Goal: Task Accomplishment & Management: Manage account settings

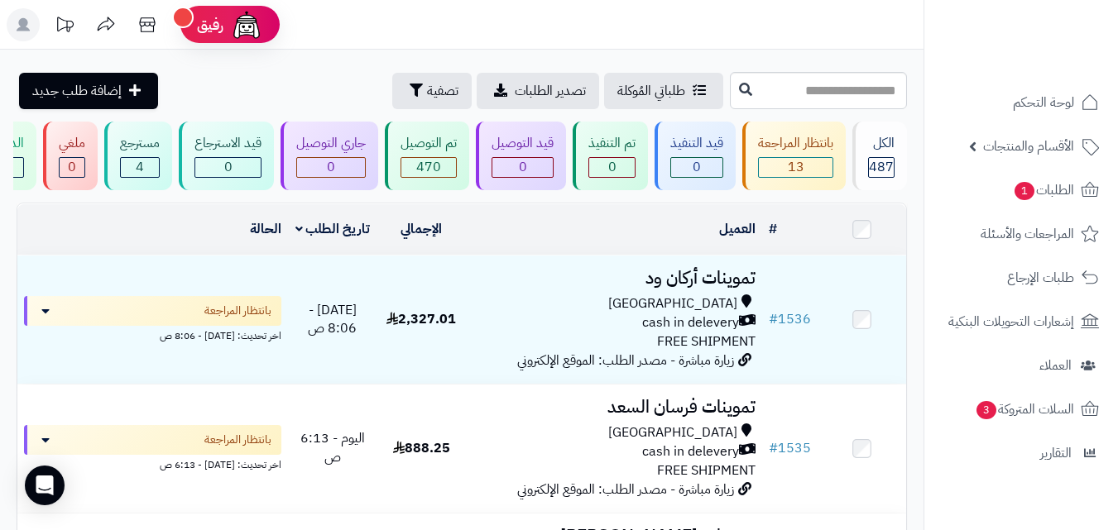
drag, startPoint x: 1127, startPoint y: 20, endPoint x: 1111, endPoint y: 2, distance: 24.6
click at [1114, 0] on html "**********" at bounding box center [559, 265] width 1118 height 530
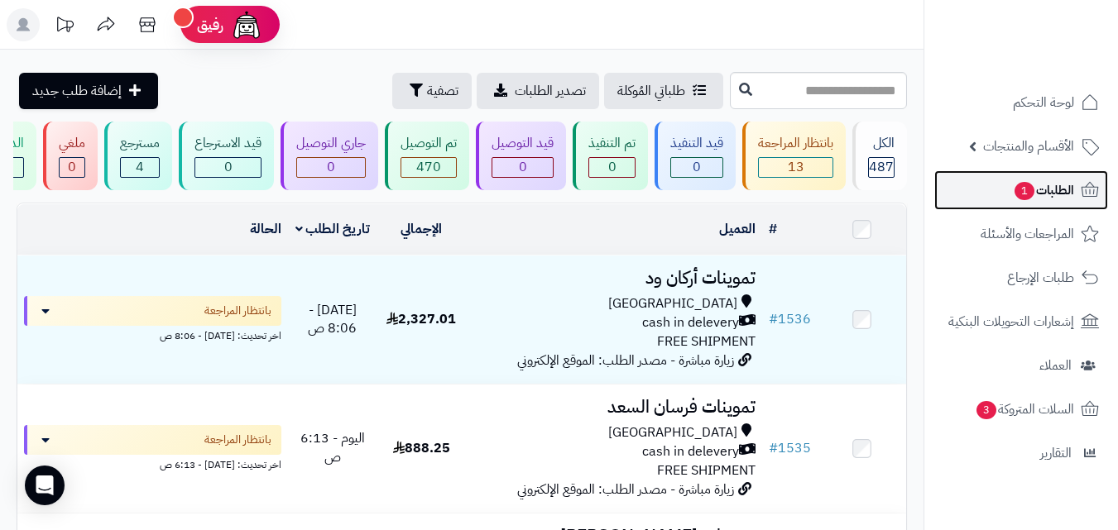
click at [1077, 185] on link "الطلبات 1" at bounding box center [1021, 190] width 174 height 40
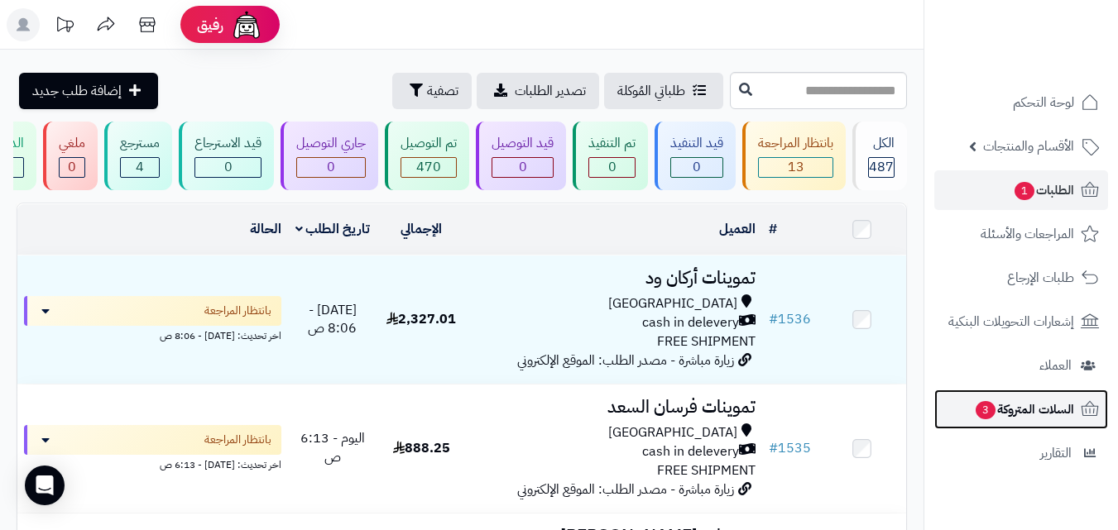
click at [1068, 410] on span "السلات المتروكة 3" at bounding box center [1024, 409] width 100 height 23
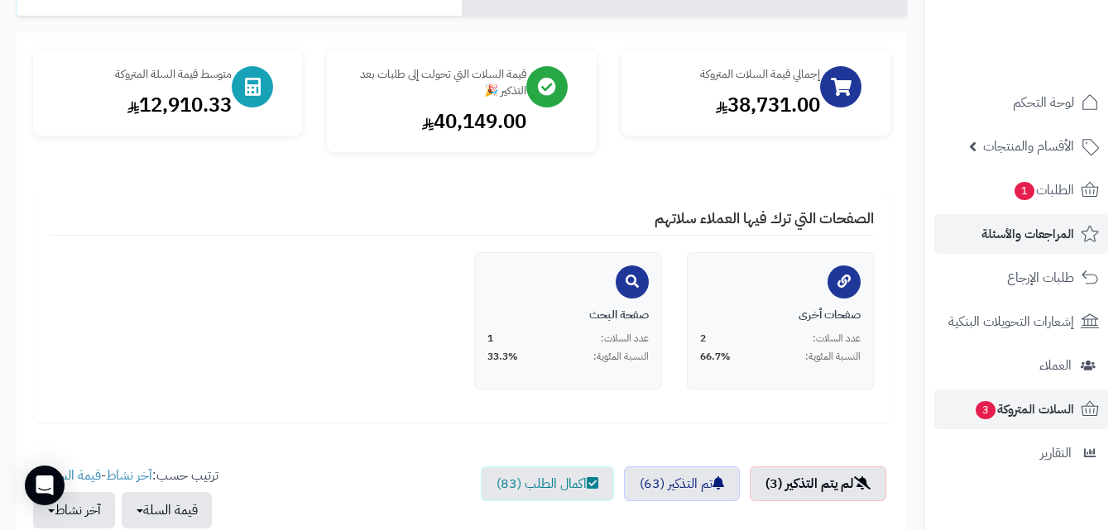
scroll to position [166, 0]
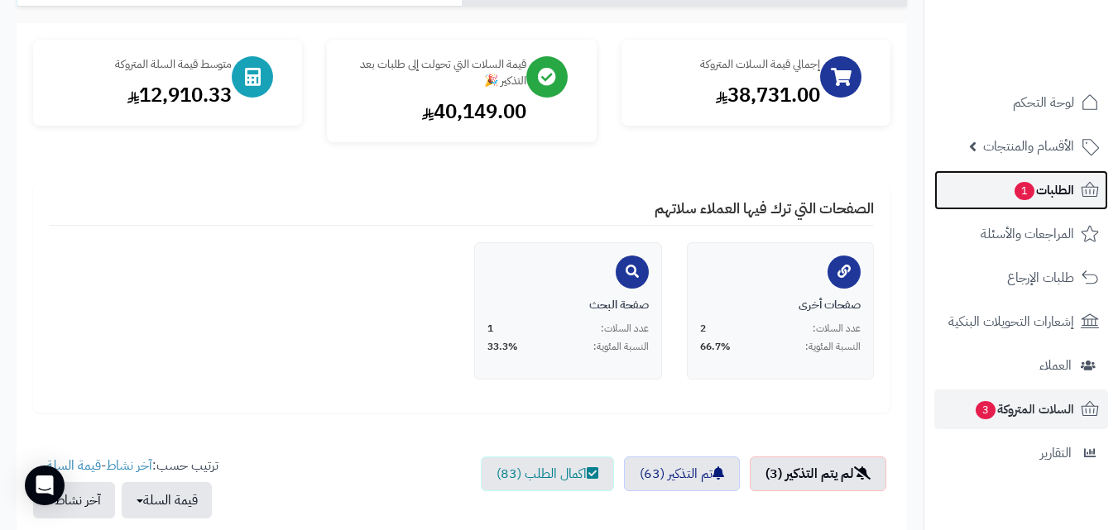
click at [1048, 181] on span "الطلبات 1" at bounding box center [1043, 190] width 61 height 23
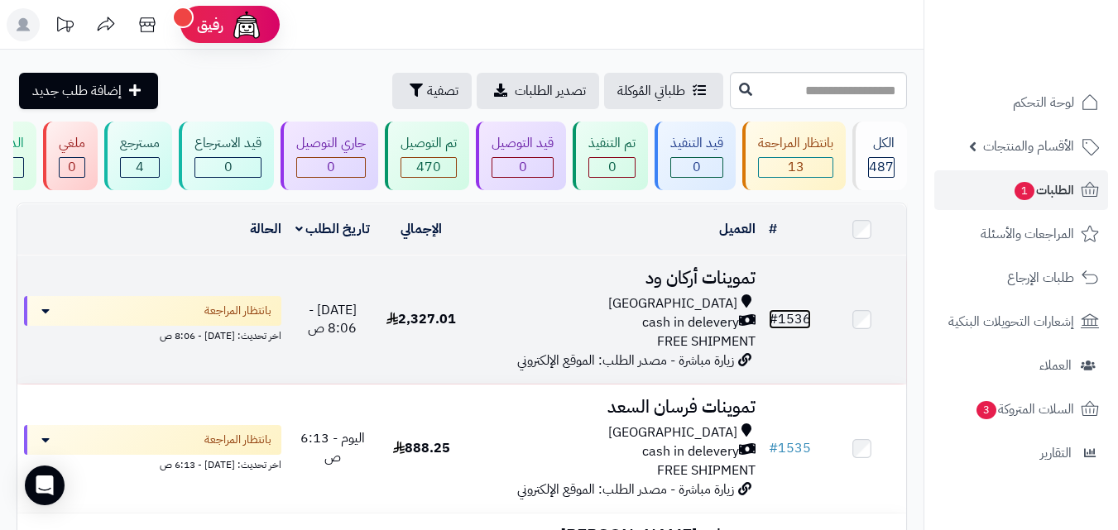
click at [794, 329] on link "# 1536" at bounding box center [790, 320] width 42 height 20
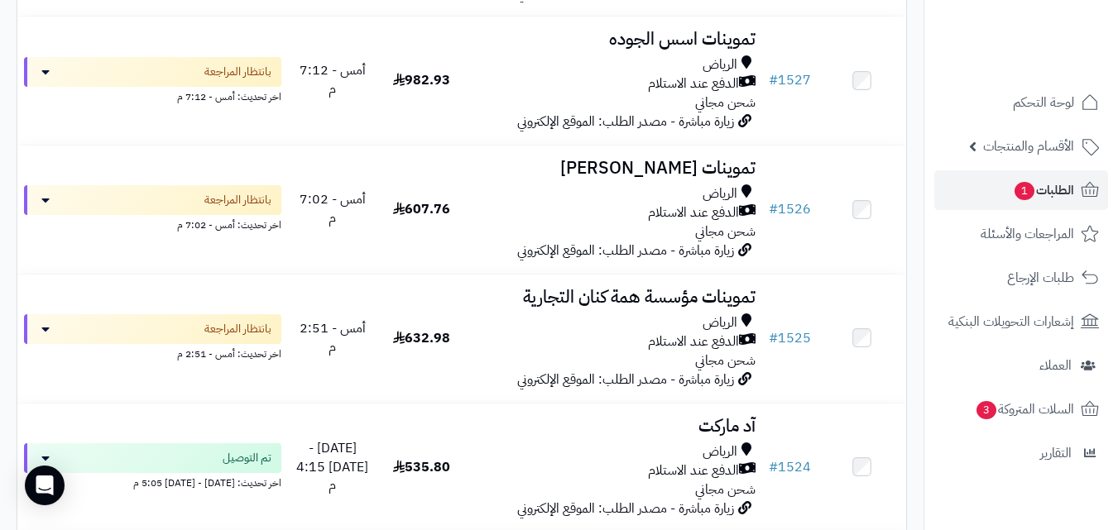
scroll to position [1335, 0]
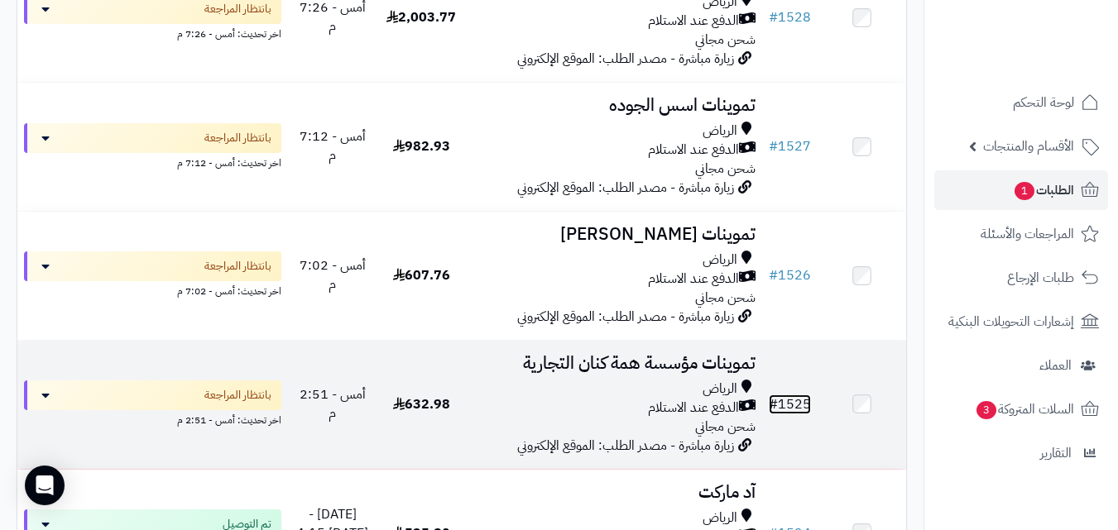
click at [801, 413] on link "# 1525" at bounding box center [790, 405] width 42 height 20
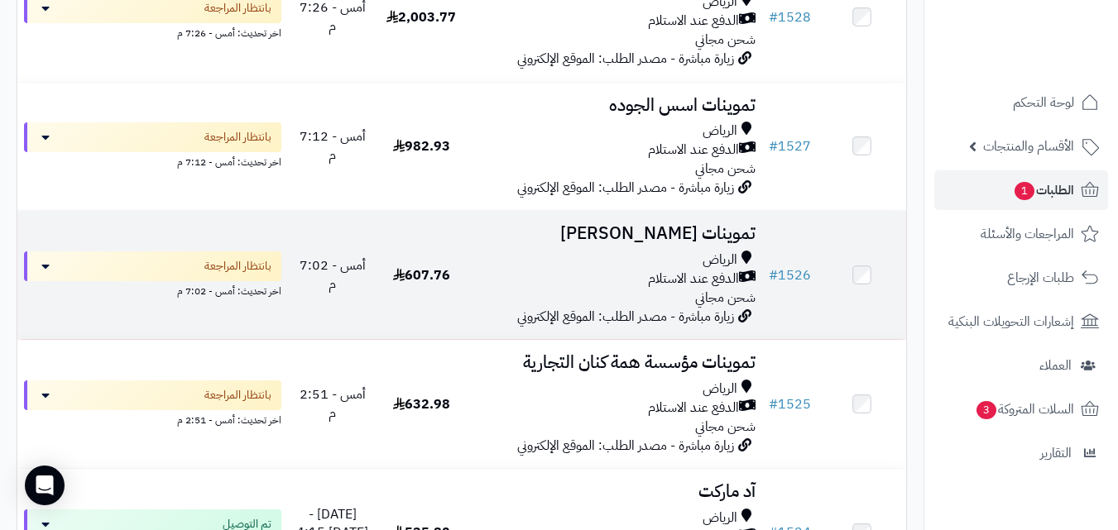
scroll to position [1418, 0]
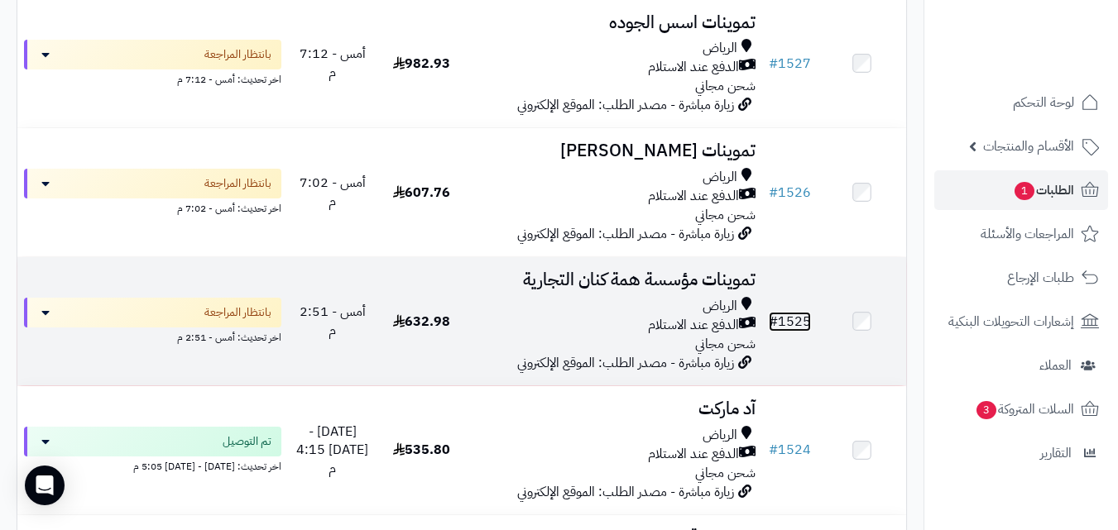
click at [793, 329] on link "# 1525" at bounding box center [790, 322] width 42 height 20
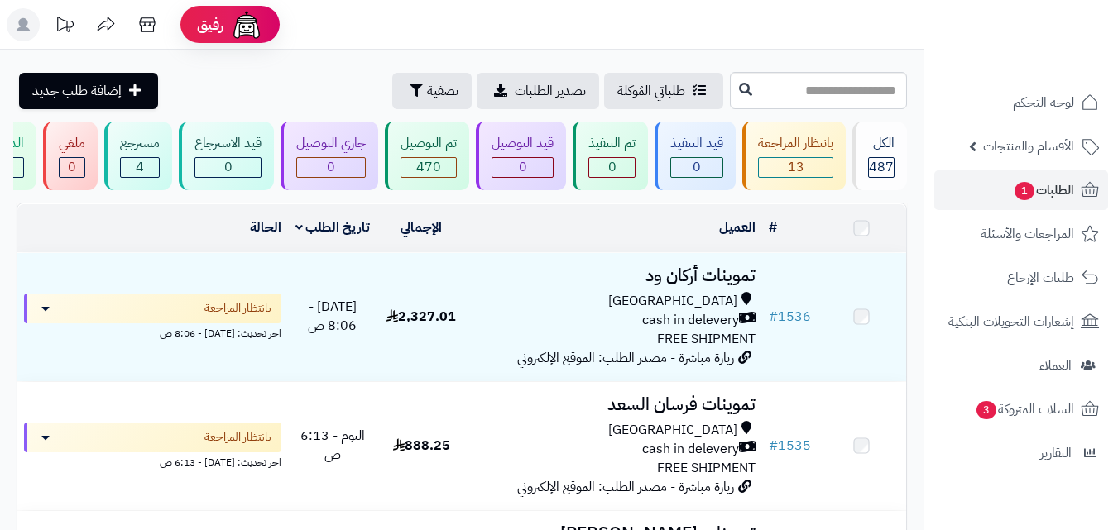
scroll to position [1418, 0]
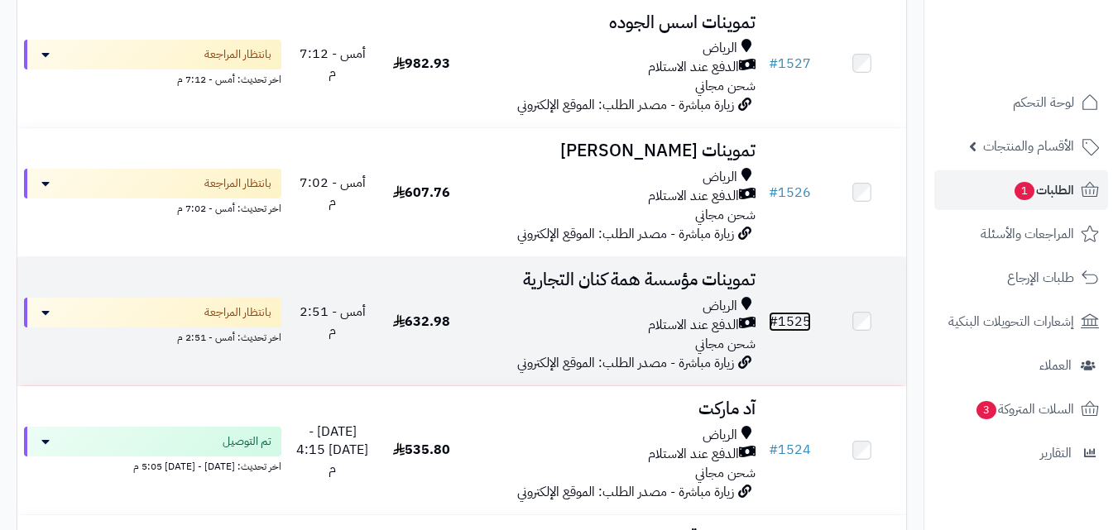
click at [791, 329] on link "# 1525" at bounding box center [790, 322] width 42 height 20
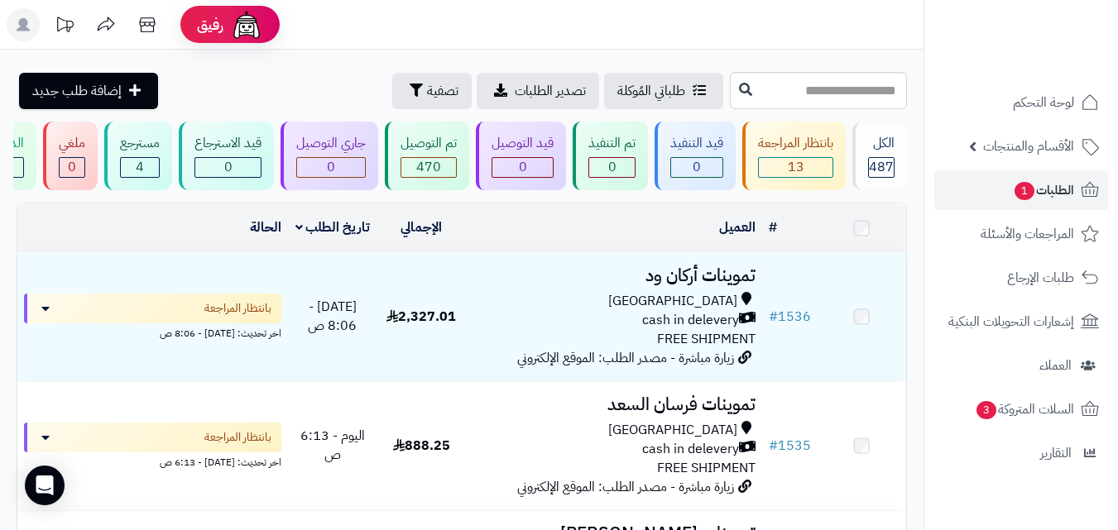
scroll to position [1418, 0]
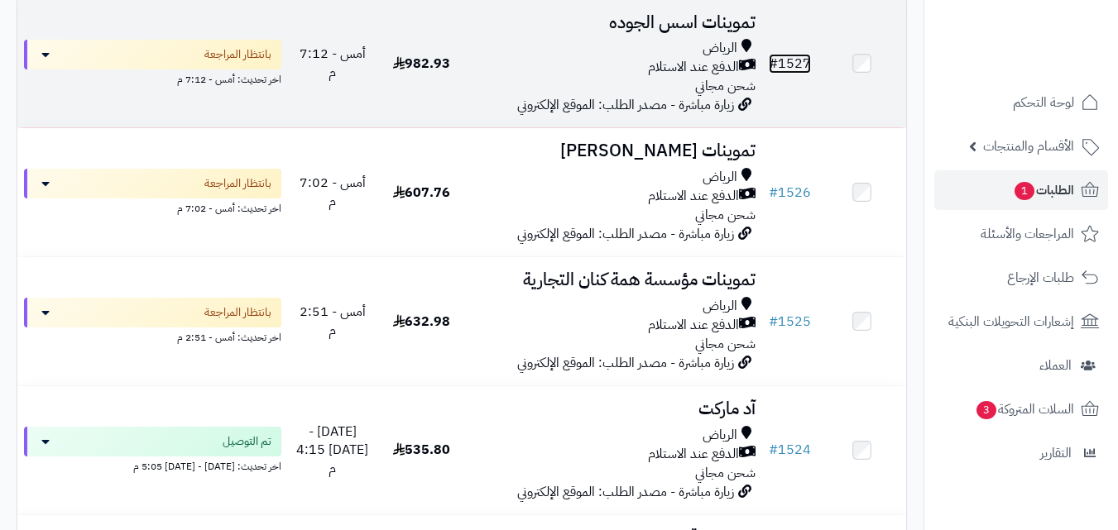
scroll to position [1418, 0]
click at [791, 69] on link "# 1527" at bounding box center [790, 64] width 42 height 20
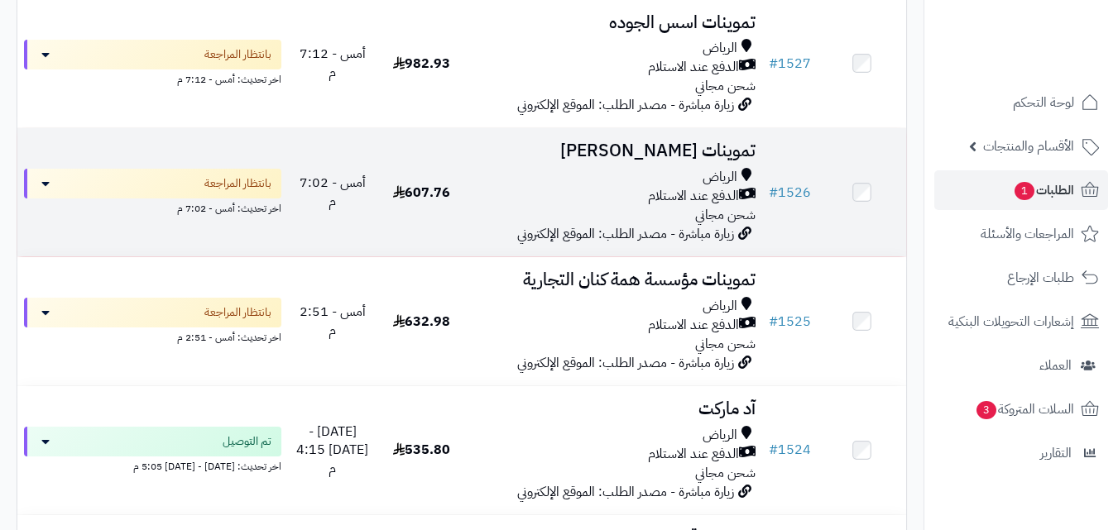
scroll to position [1418, 0]
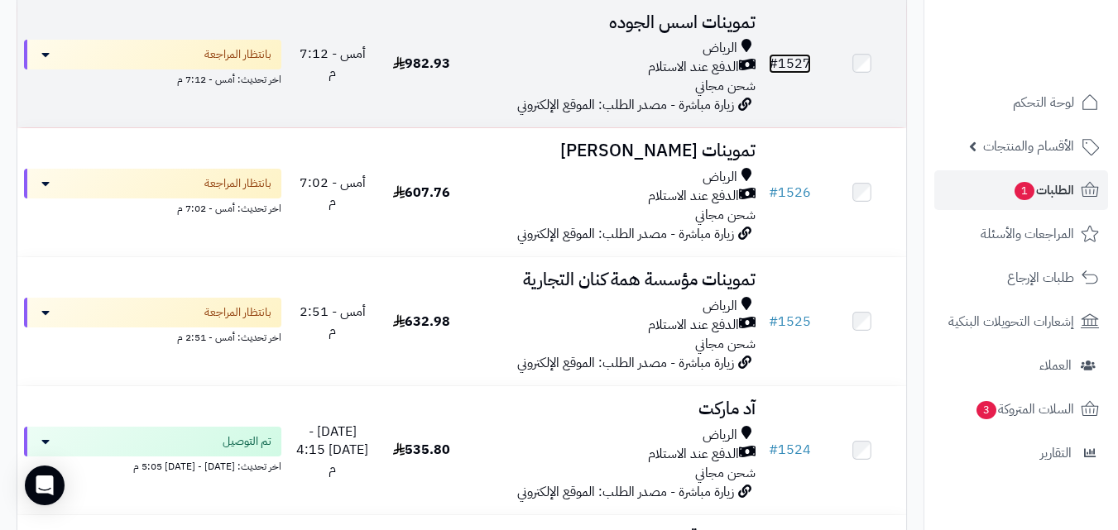
click at [784, 70] on link "# 1527" at bounding box center [790, 64] width 42 height 20
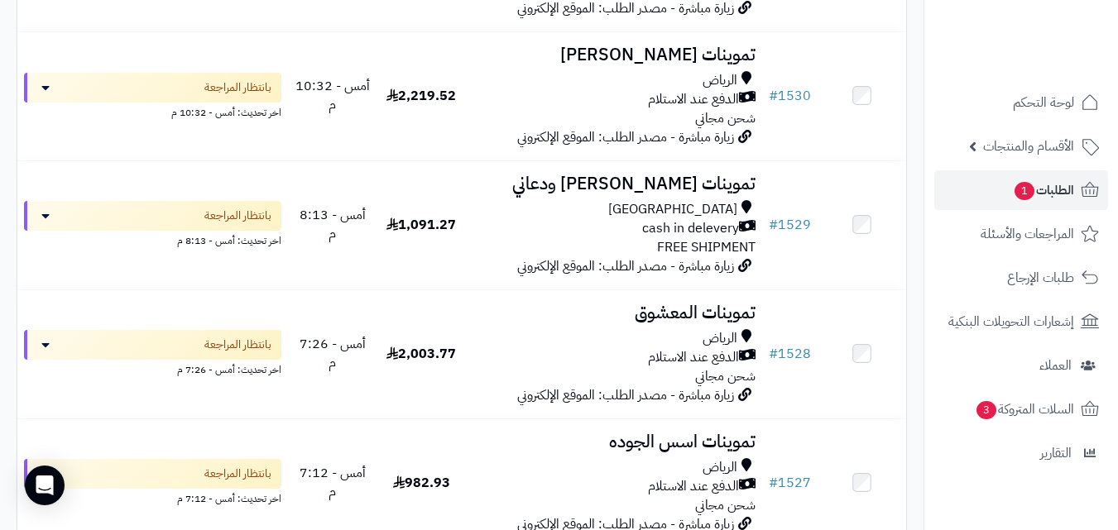
scroll to position [977, 0]
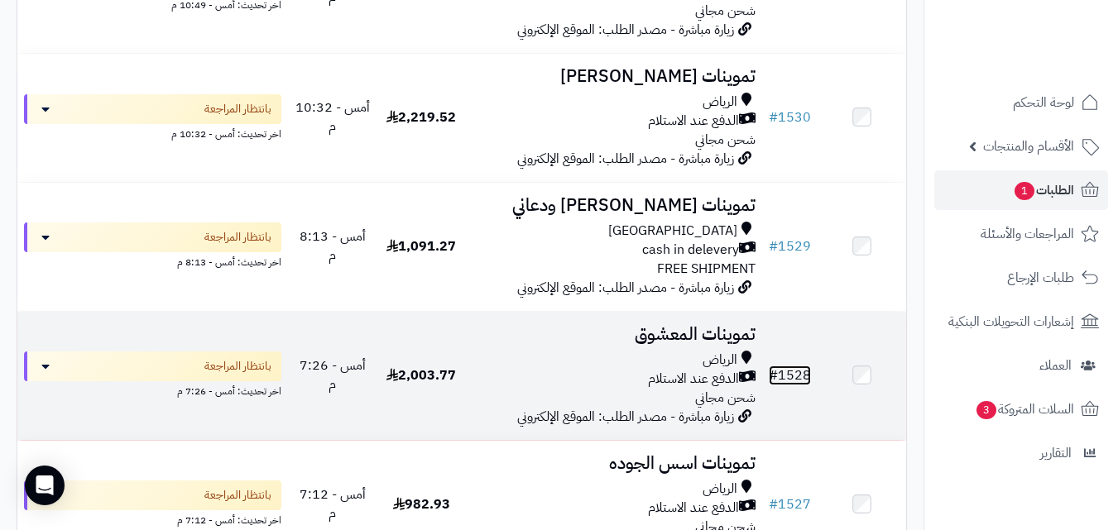
click at [788, 380] on link "# 1528" at bounding box center [790, 376] width 42 height 20
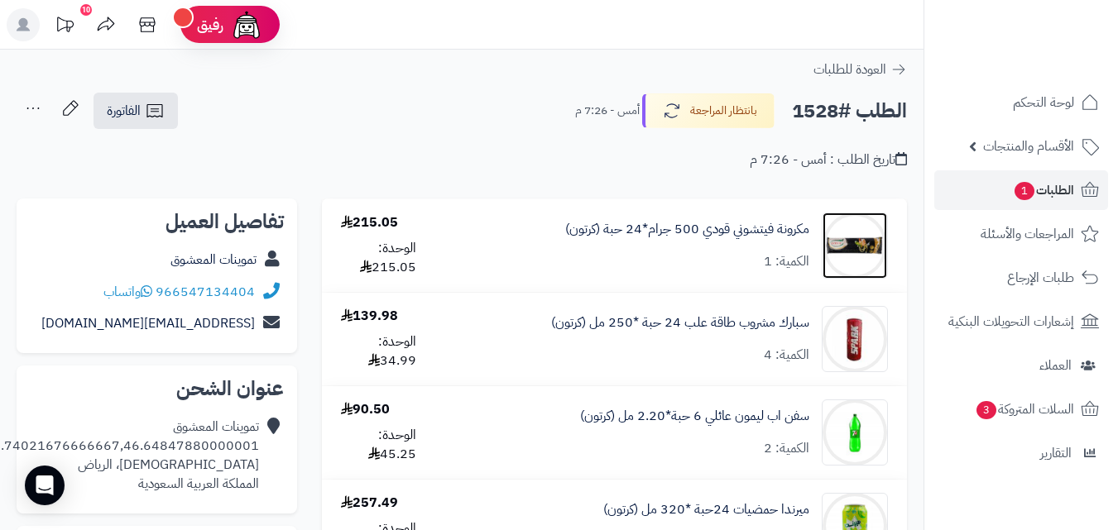
click at [870, 239] on img at bounding box center [855, 246] width 65 height 66
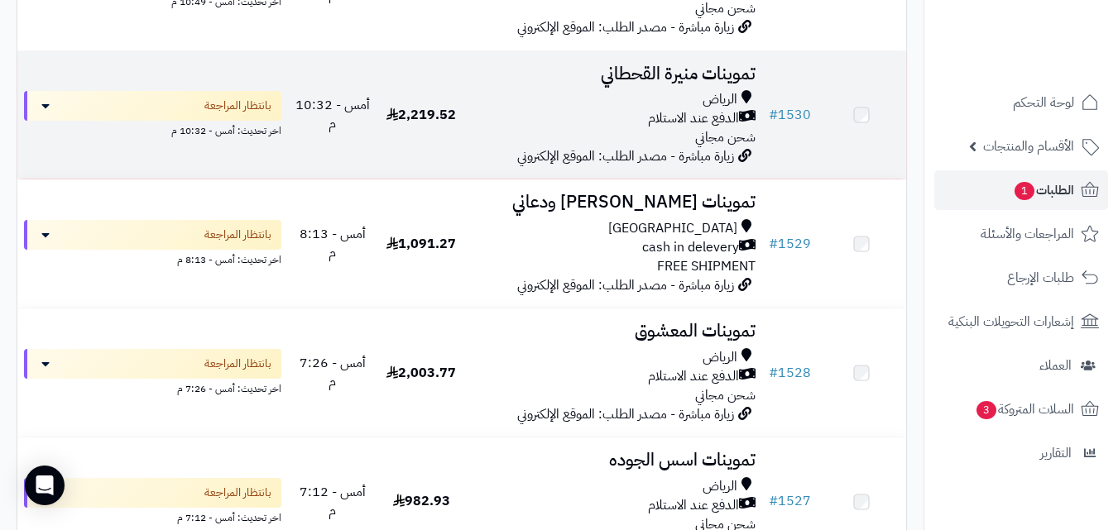
scroll to position [977, 0]
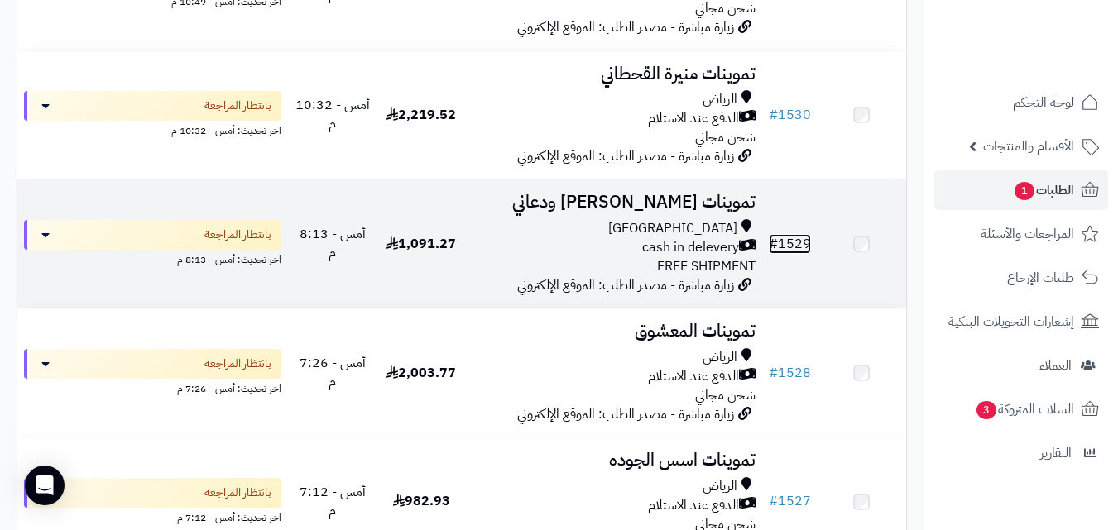
click at [786, 254] on link "# 1529" at bounding box center [790, 244] width 42 height 20
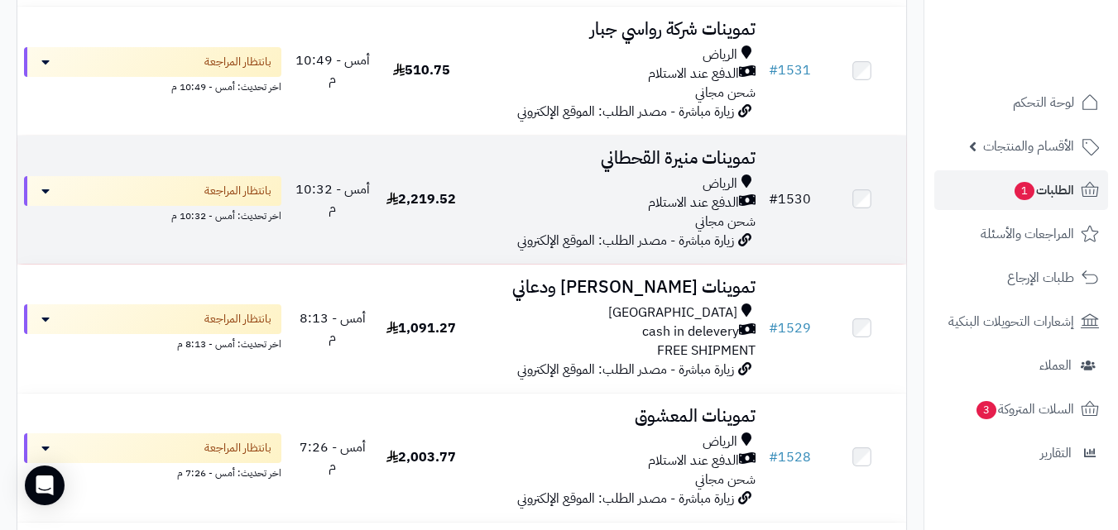
scroll to position [811, 0]
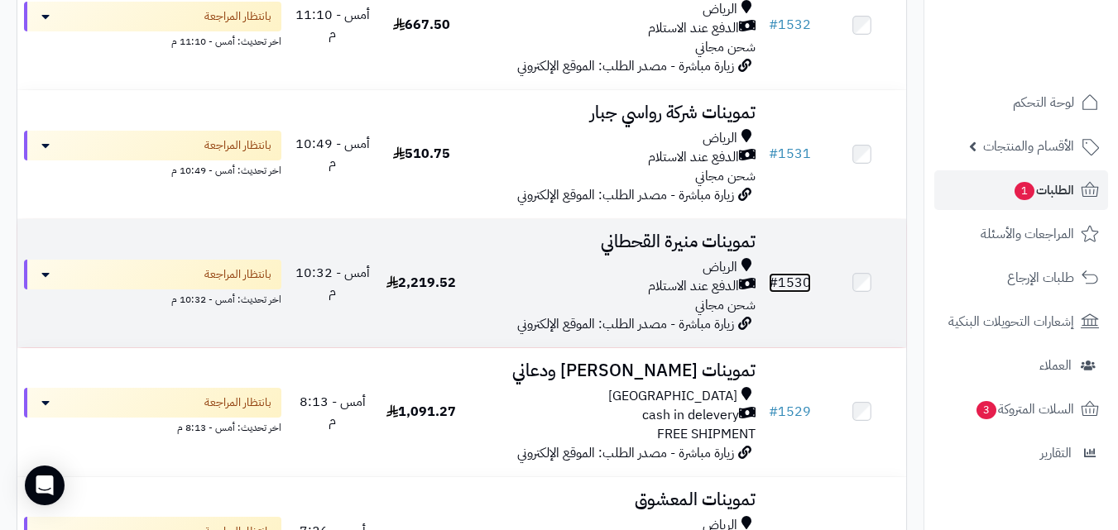
click at [798, 293] on link "# 1530" at bounding box center [790, 283] width 42 height 20
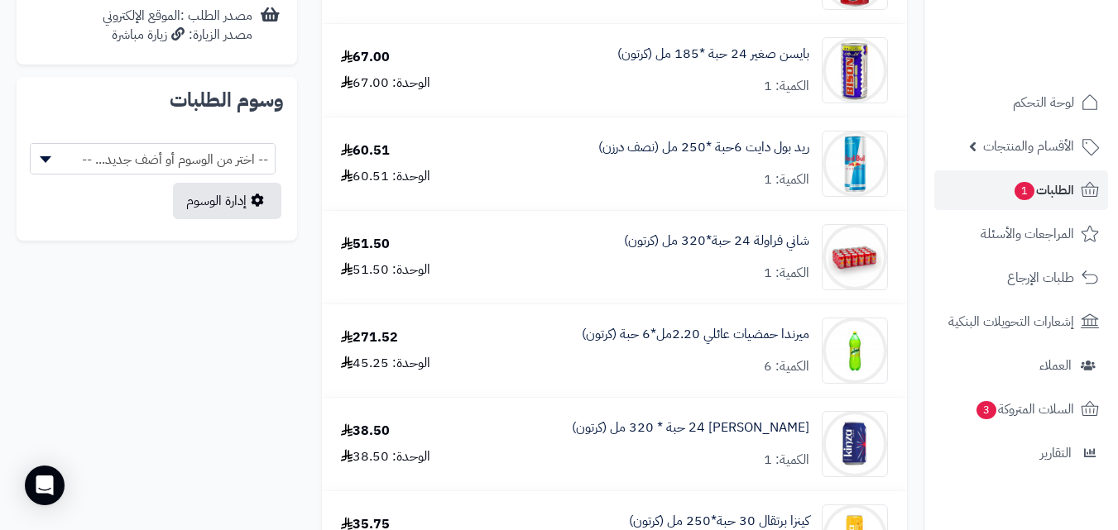
scroll to position [795, 0]
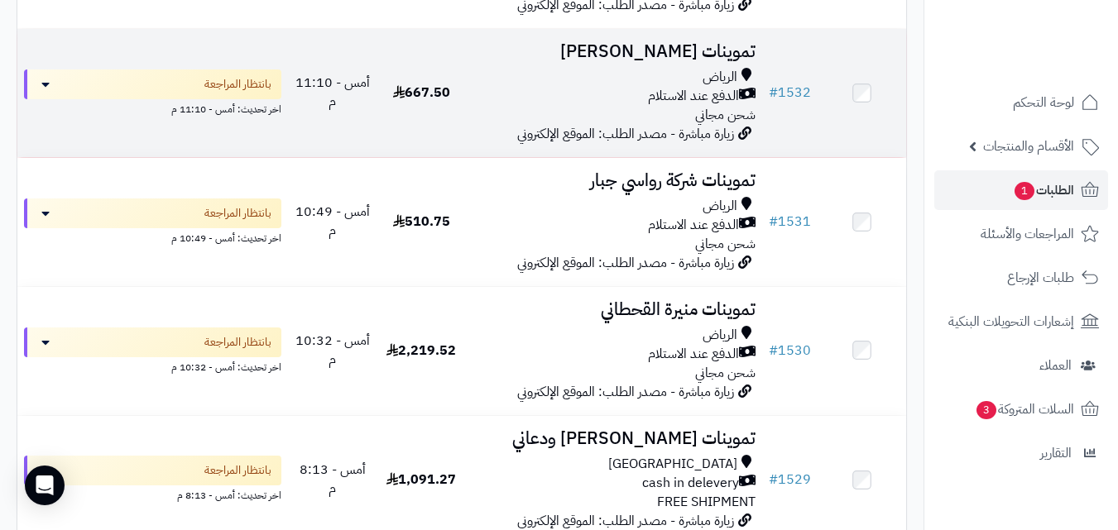
scroll to position [728, 0]
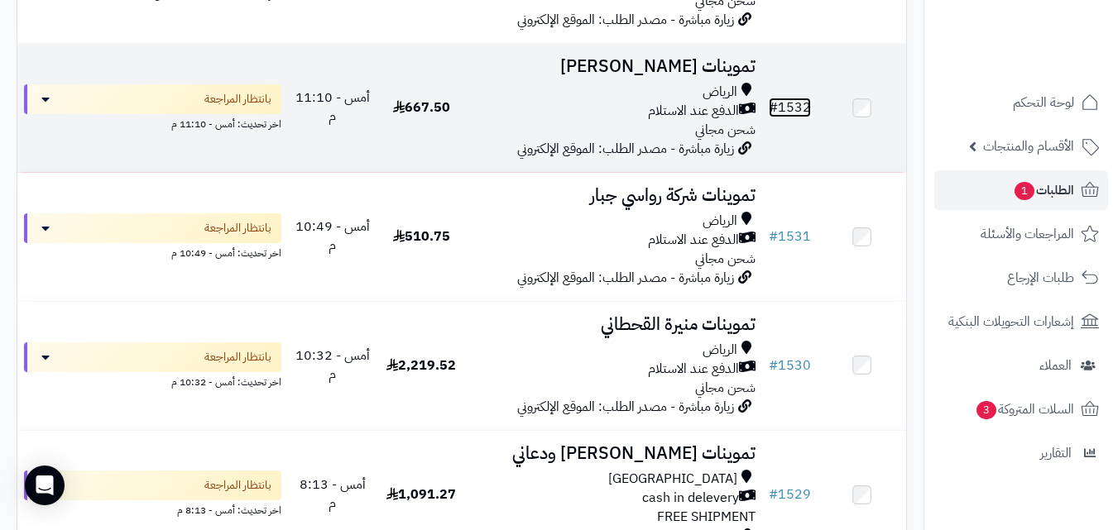
click at [799, 112] on link "# 1532" at bounding box center [790, 108] width 42 height 20
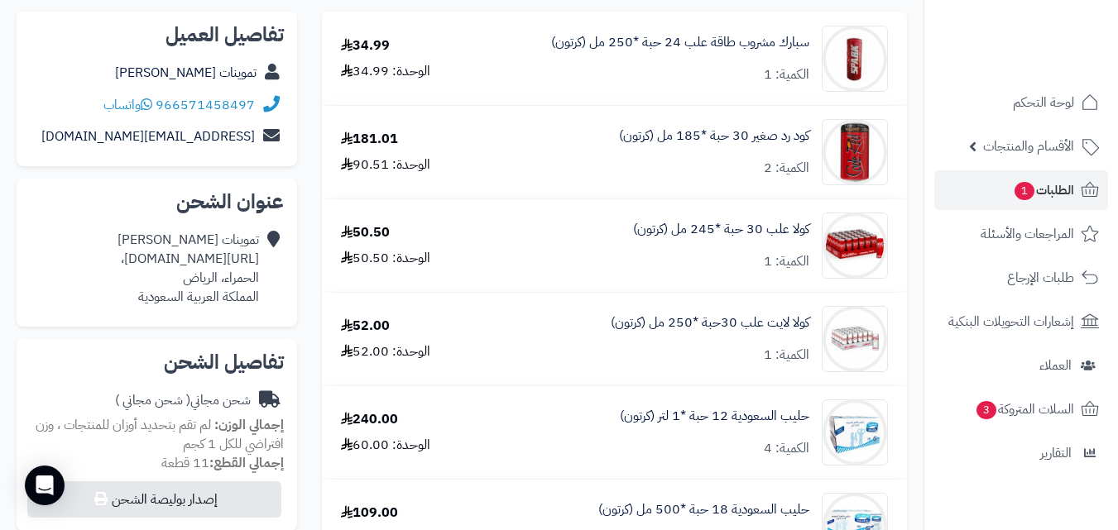
scroll to position [200, 0]
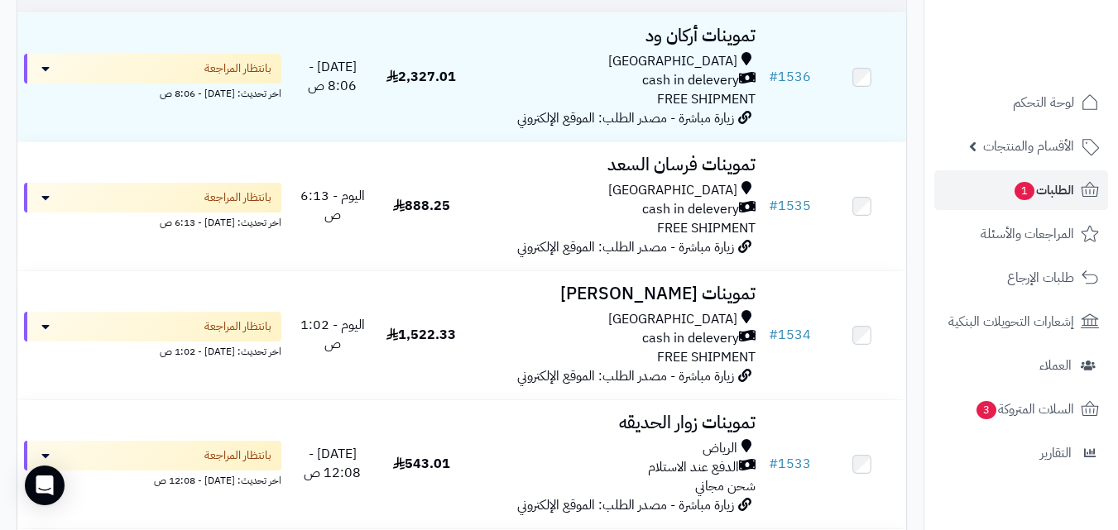
scroll to position [353, 0]
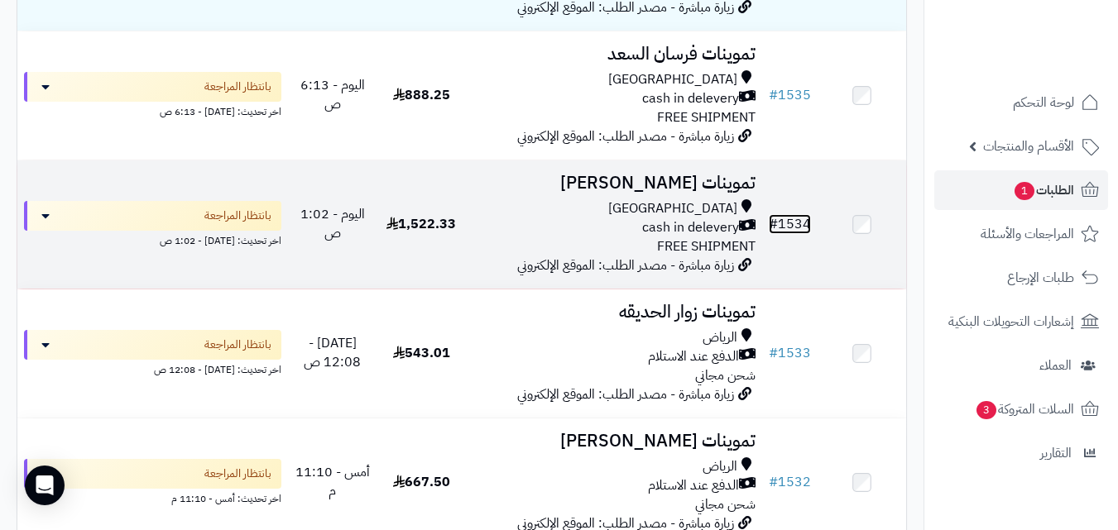
click at [790, 229] on link "# 1534" at bounding box center [790, 224] width 42 height 20
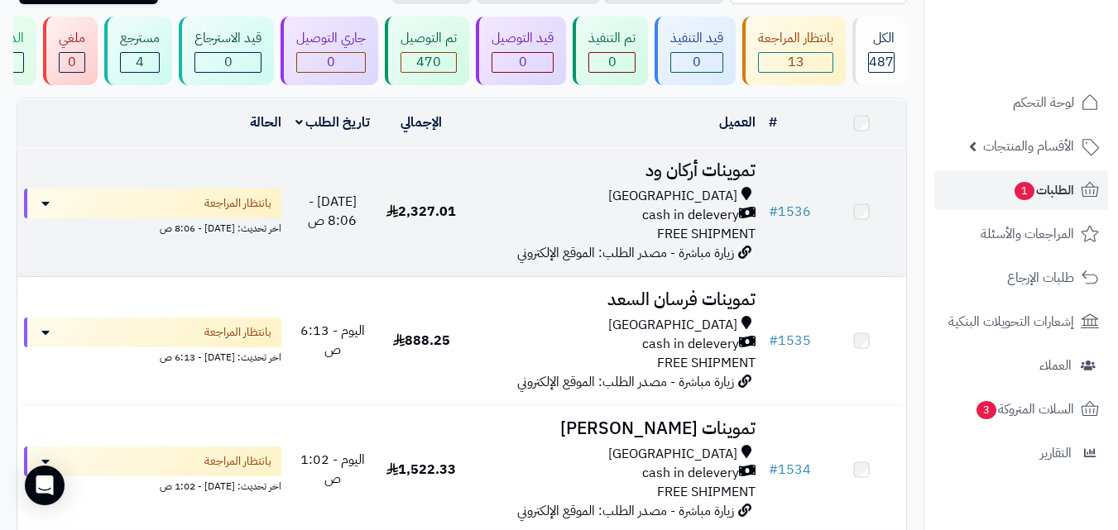
scroll to position [105, 0]
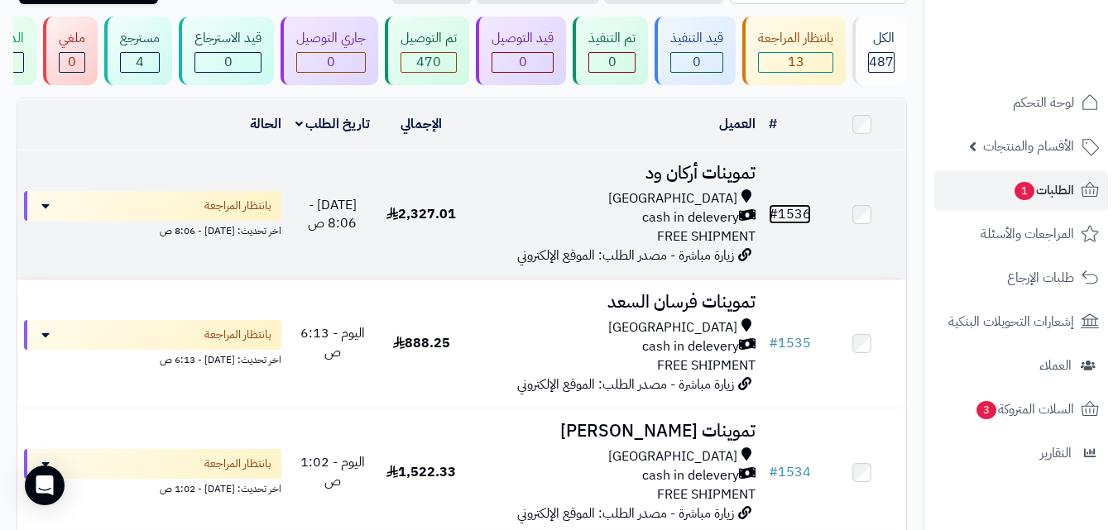
click at [794, 223] on link "# 1536" at bounding box center [790, 214] width 42 height 20
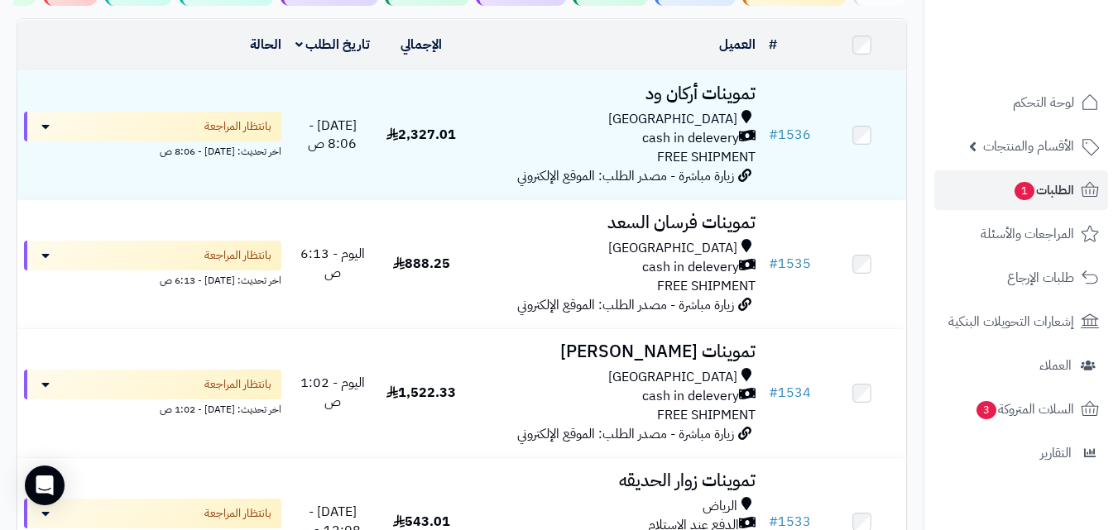
scroll to position [188, 0]
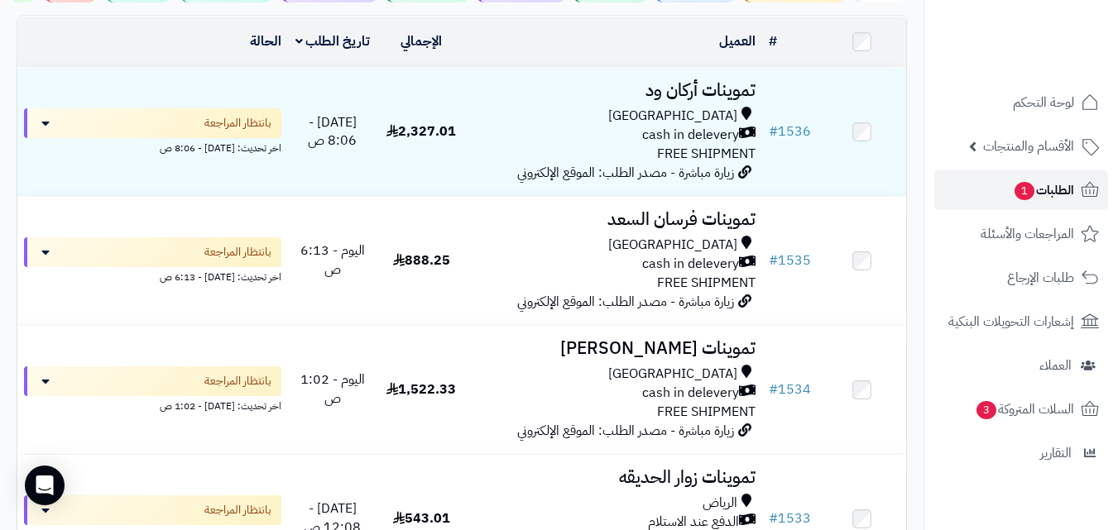
click at [1054, 189] on span "الطلبات 1" at bounding box center [1043, 190] width 61 height 23
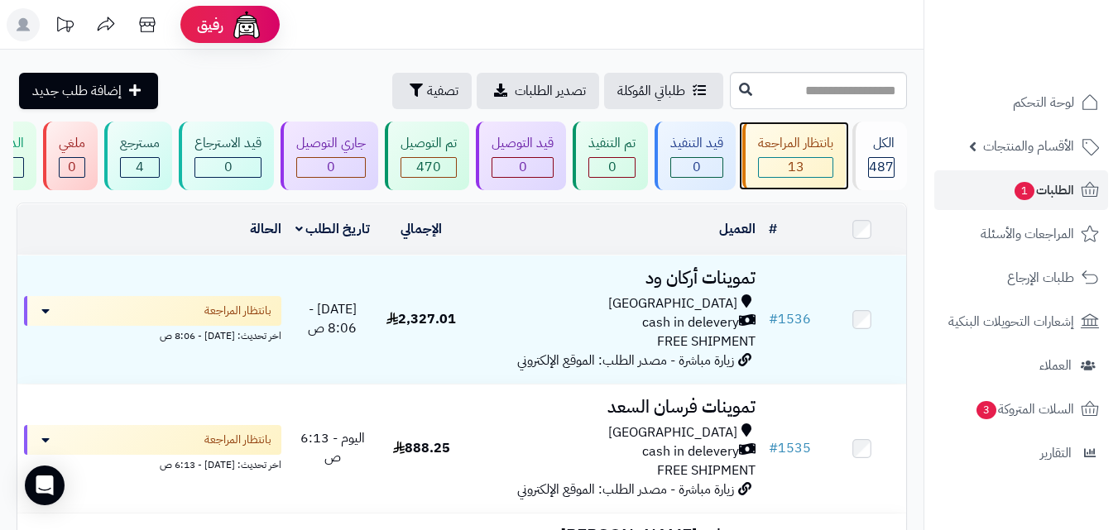
click at [822, 145] on div "بانتظار المراجعة" at bounding box center [795, 143] width 75 height 19
click at [410, 94] on icon "button" at bounding box center [416, 89] width 13 height 13
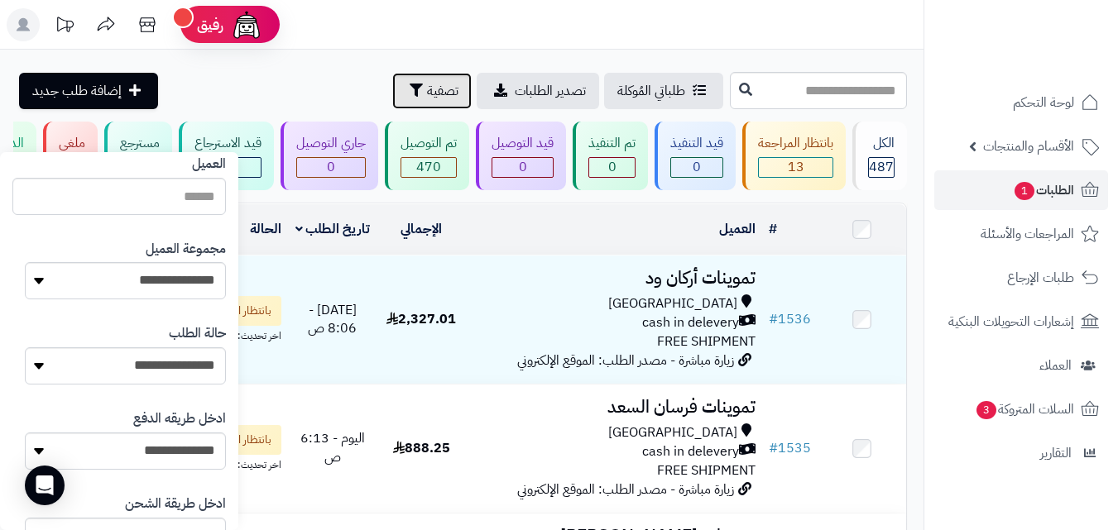
scroll to position [278, 0]
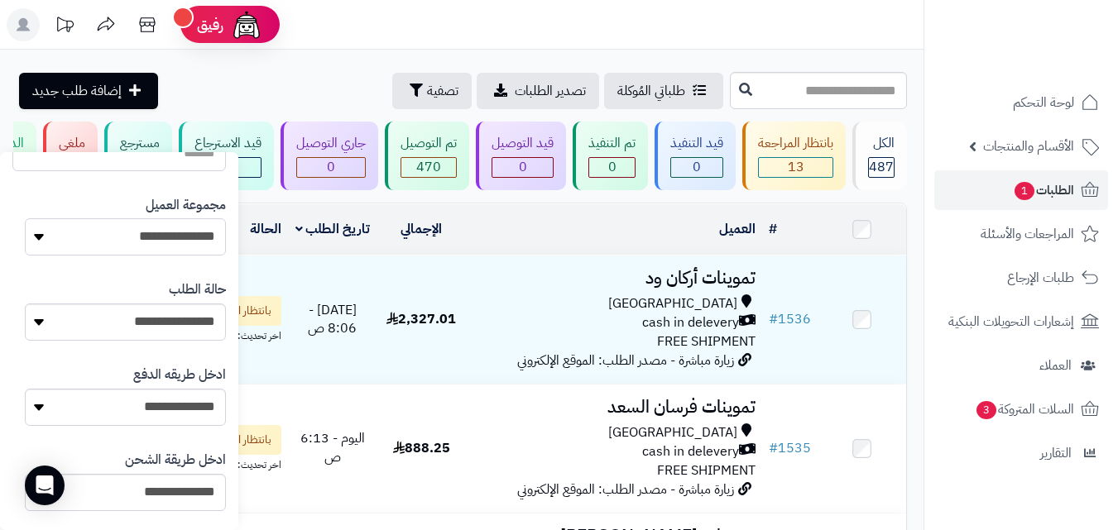
click at [96, 243] on select "**********" at bounding box center [125, 236] width 201 height 37
select select "*"
click at [25, 218] on select "**********" at bounding box center [125, 236] width 201 height 37
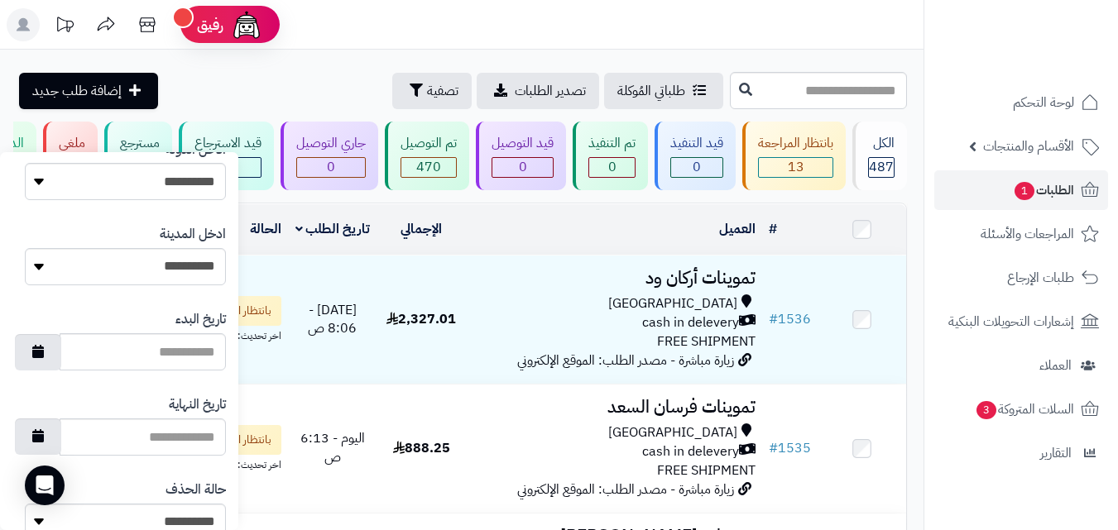
scroll to position [955, 0]
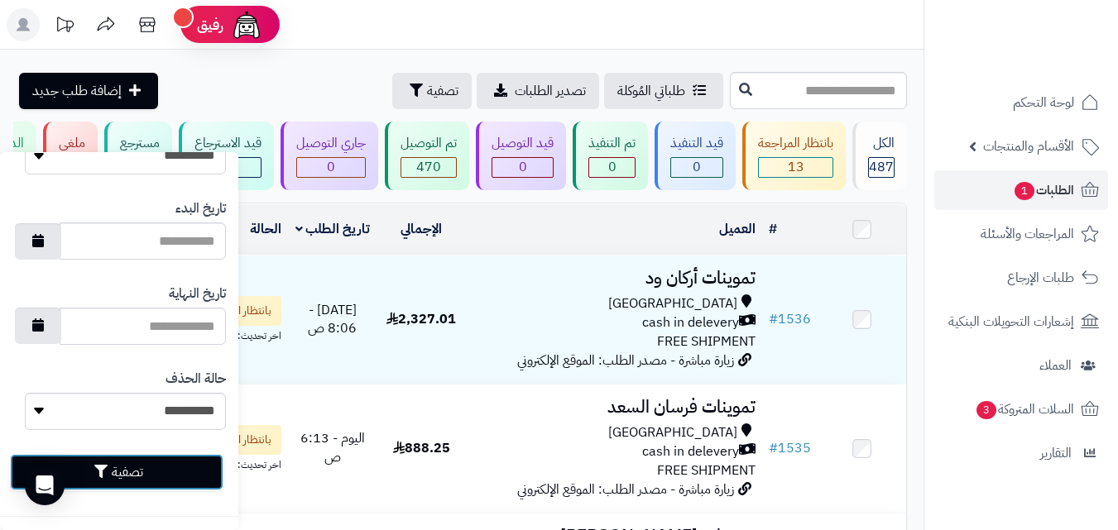
click at [146, 463] on button "تصفية" at bounding box center [117, 472] width 214 height 36
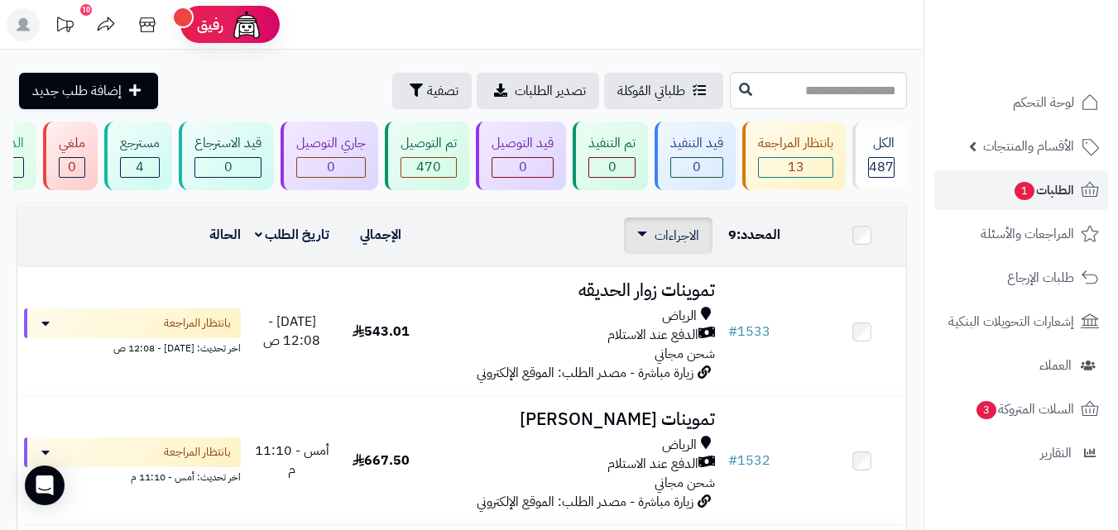
click at [676, 246] on span "الاجراءات" at bounding box center [677, 236] width 45 height 20
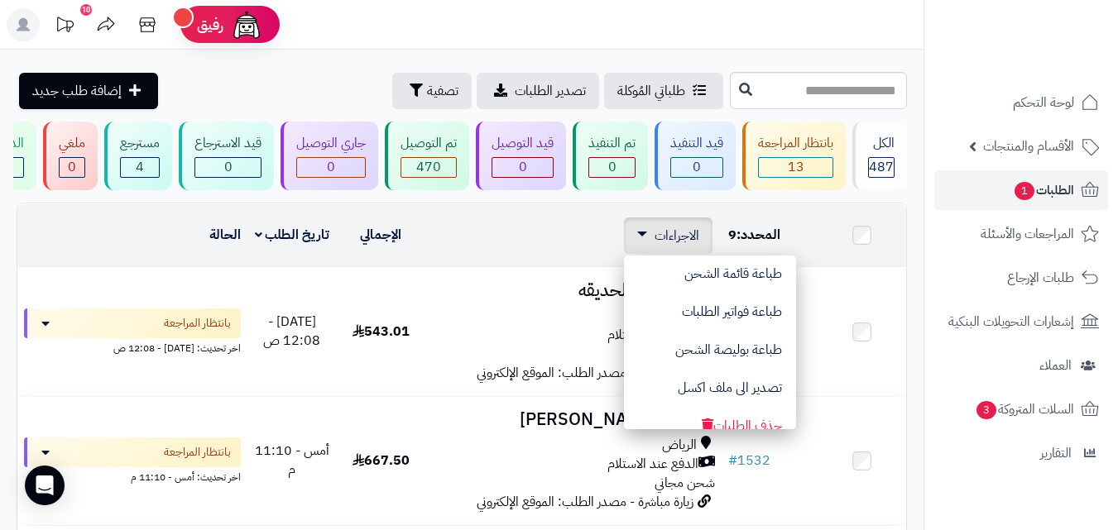
scroll to position [139, 0]
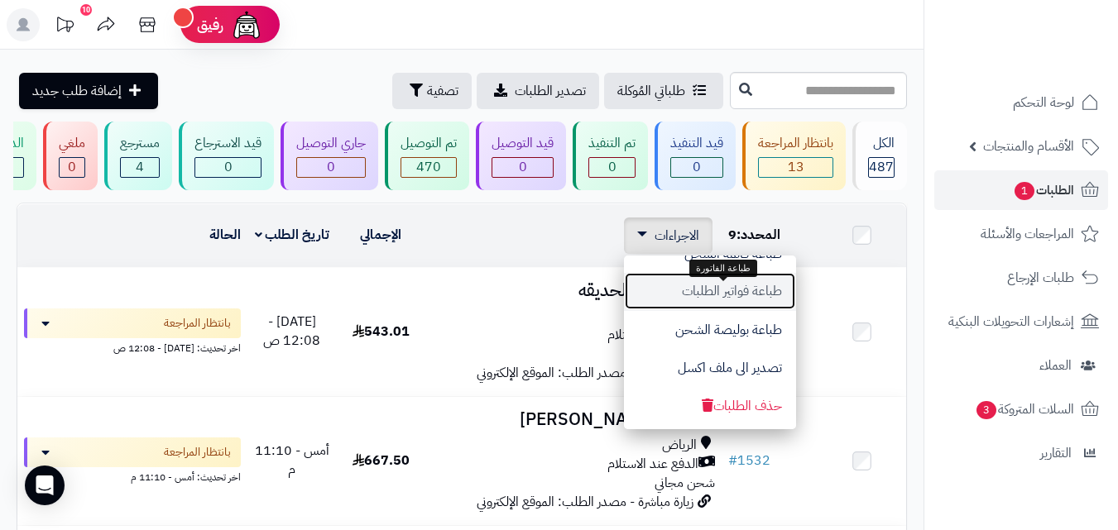
click at [698, 310] on button "طباعة فواتير الطلبات" at bounding box center [710, 291] width 172 height 38
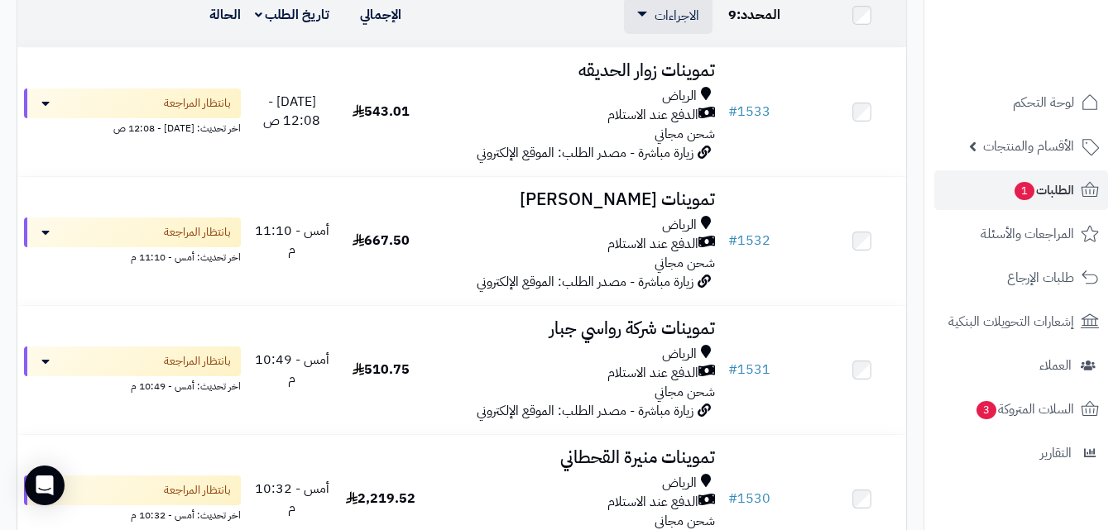
scroll to position [223, 0]
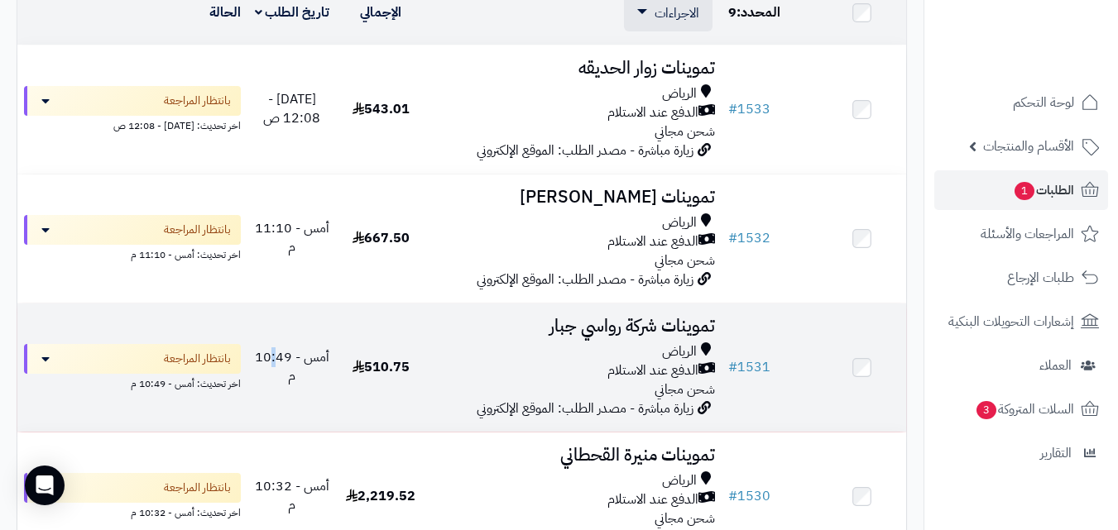
click at [268, 326] on td "أمس - 10:49 م" at bounding box center [291, 368] width 89 height 128
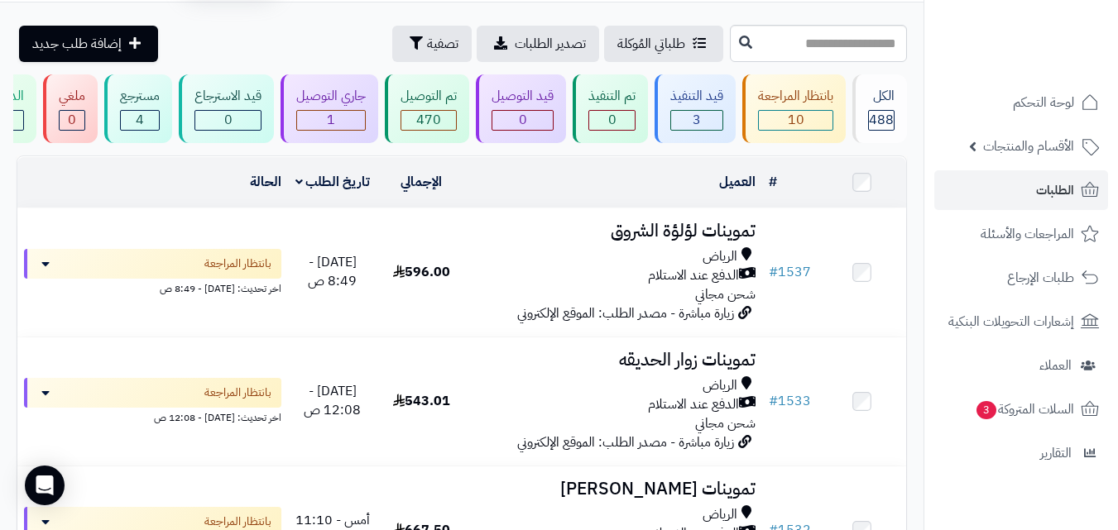
scroll to position [33, 0]
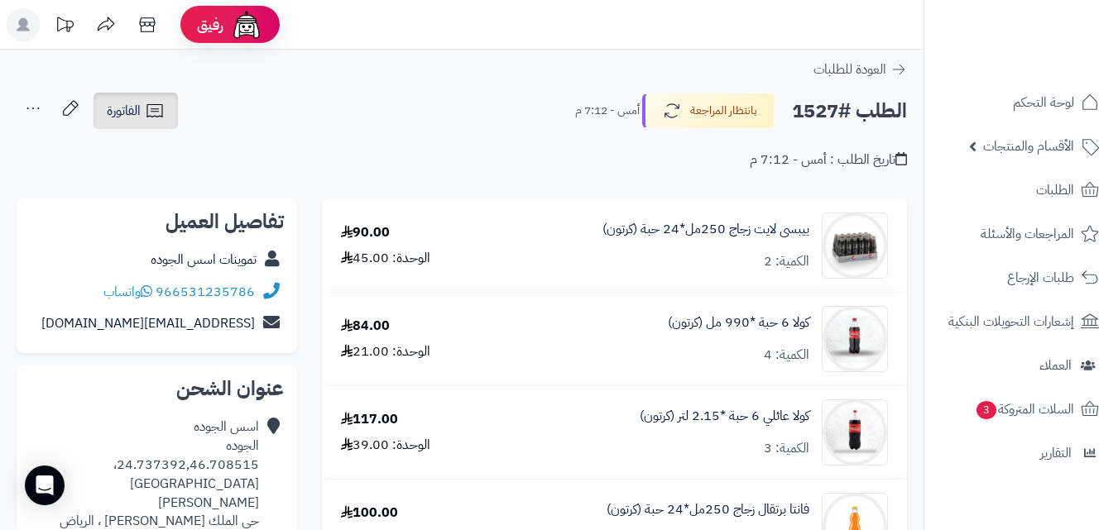
click at [140, 101] on span "الفاتورة" at bounding box center [124, 111] width 34 height 20
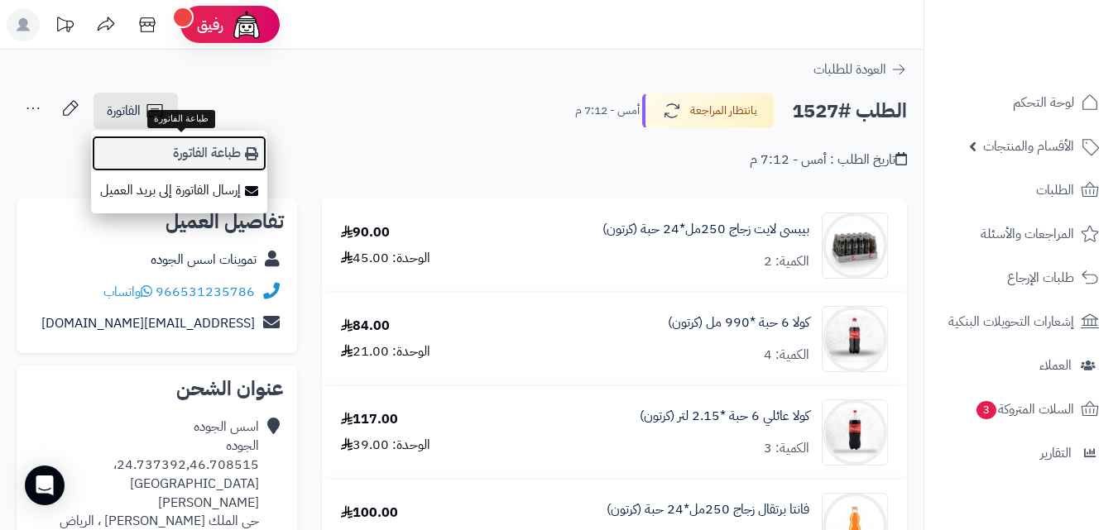
click at [177, 141] on link "طباعة الفاتورة" at bounding box center [179, 153] width 176 height 37
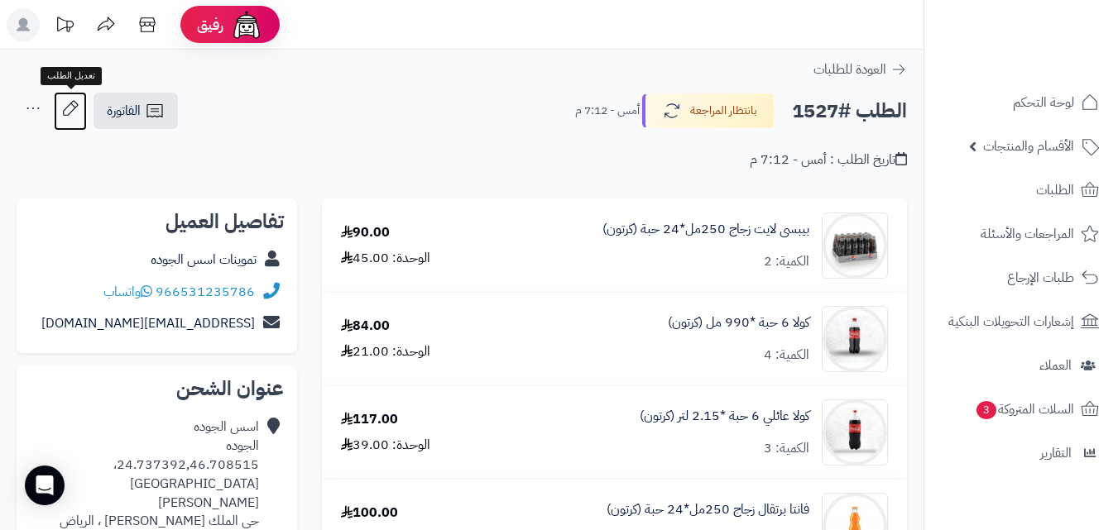
click at [62, 110] on icon at bounding box center [70, 108] width 33 height 33
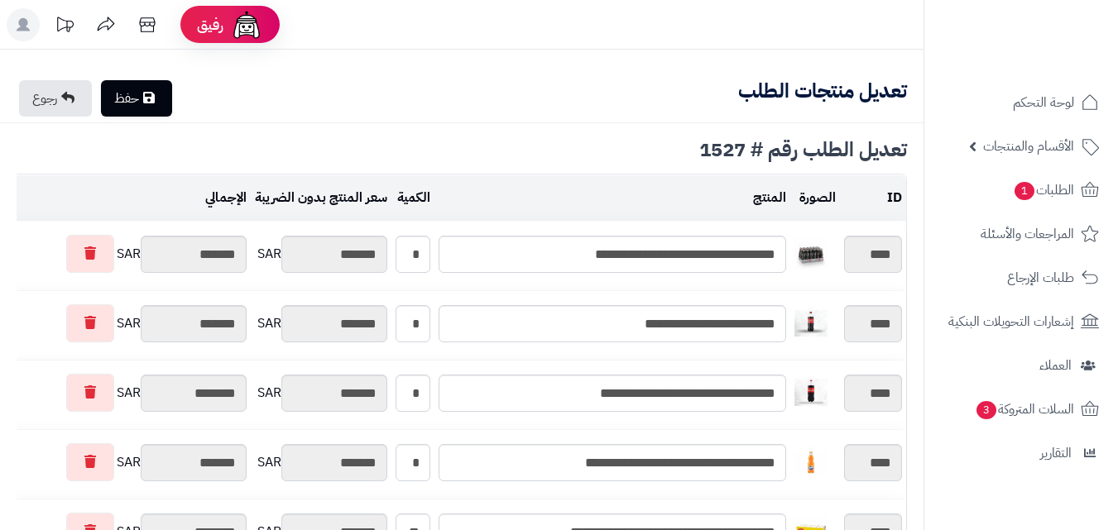
type textarea "**********"
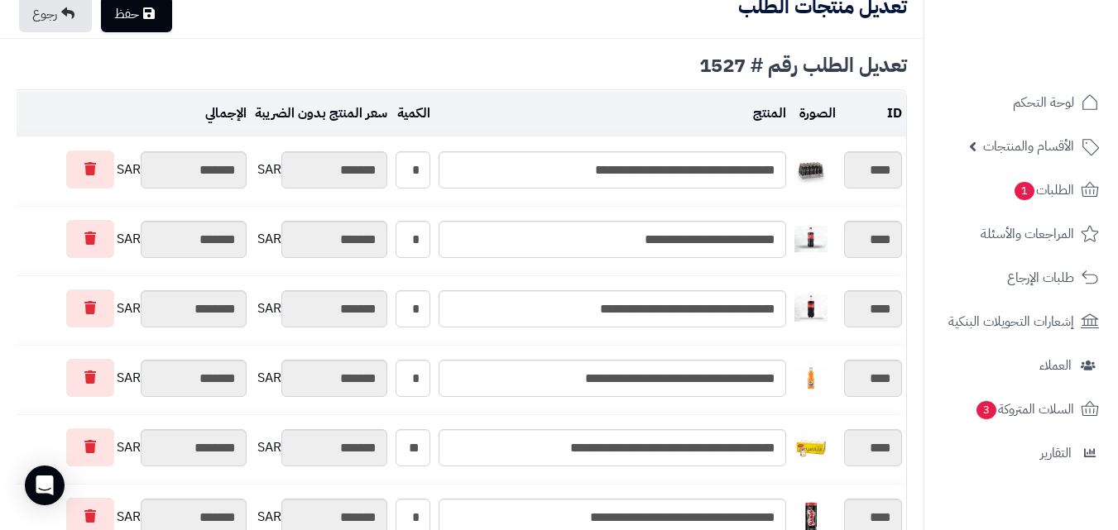
scroll to position [89, 0]
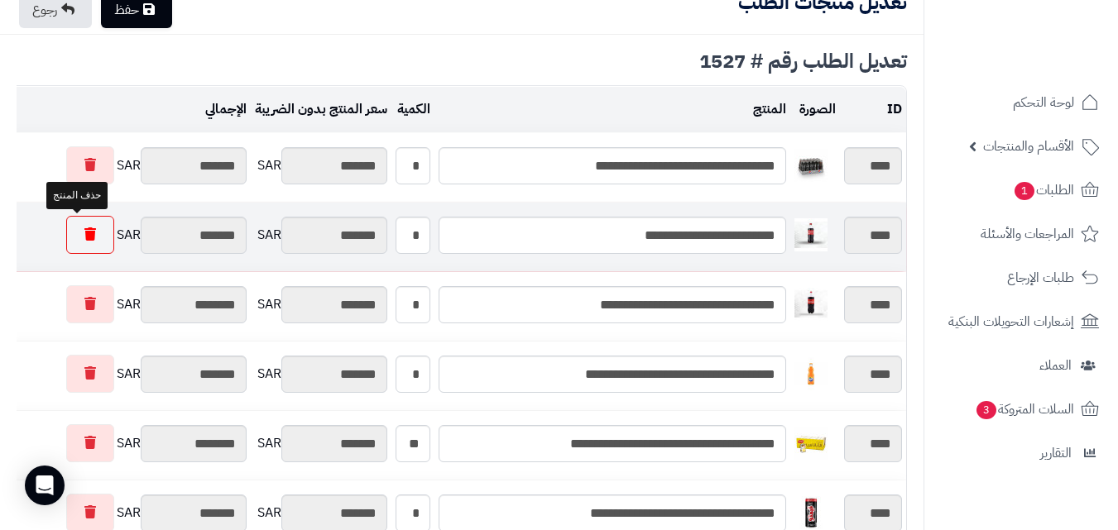
click at [86, 235] on link at bounding box center [90, 235] width 48 height 38
type input "********"
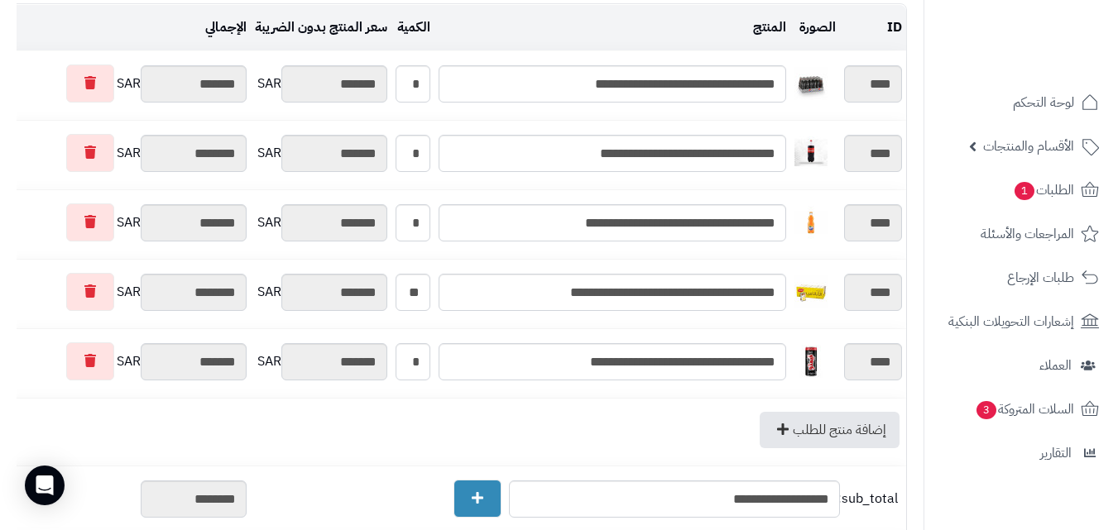
scroll to position [175, 0]
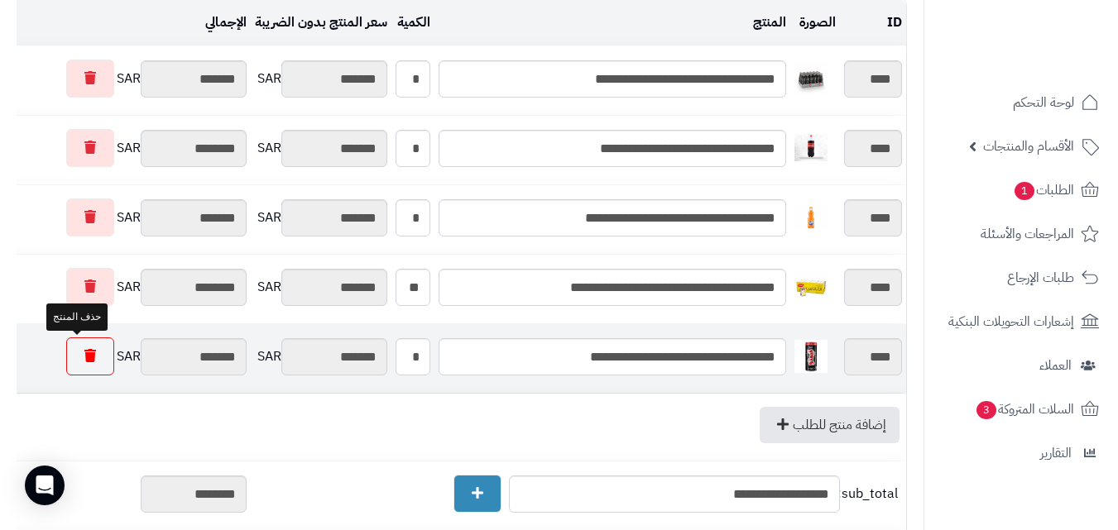
click at [71, 362] on link at bounding box center [90, 357] width 48 height 38
type input "********"
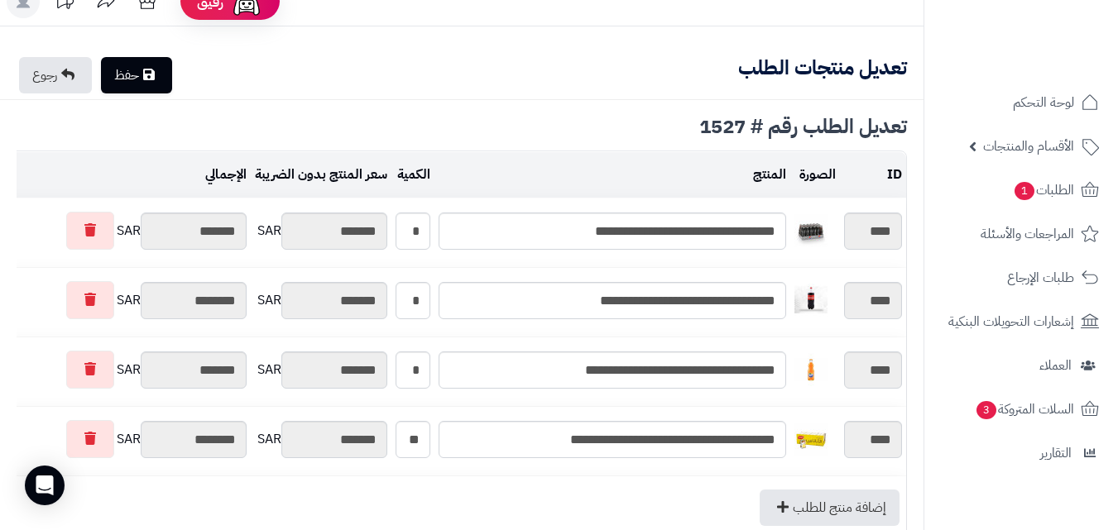
scroll to position [34, 0]
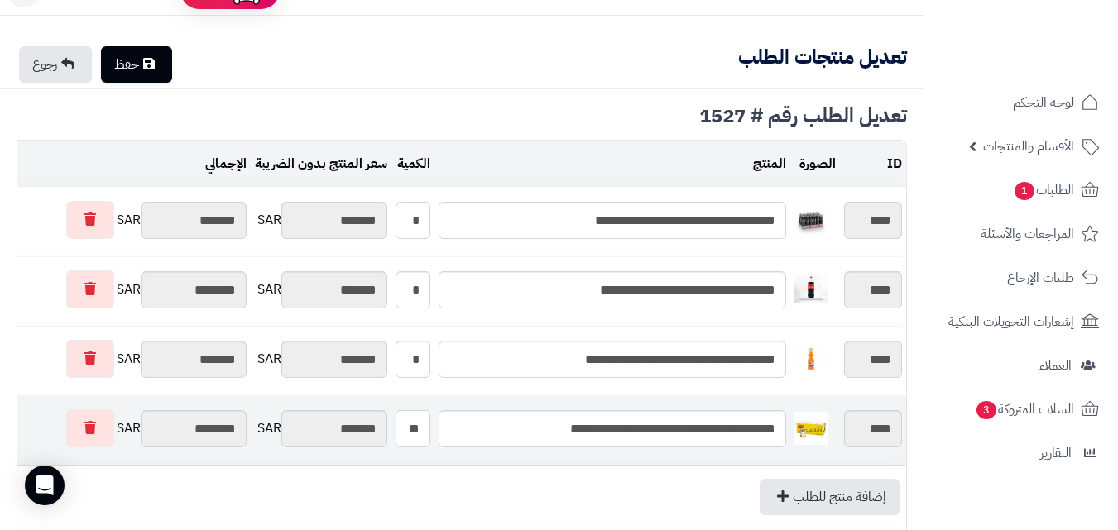
click at [418, 436] on input "**" at bounding box center [413, 428] width 35 height 37
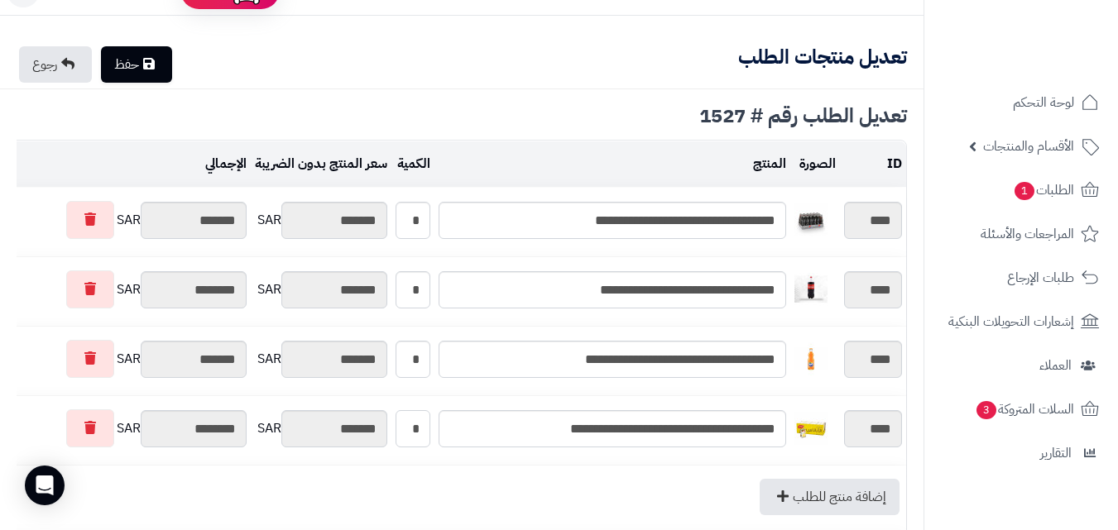
type input "**"
type input "********"
type input "*******"
type input "********"
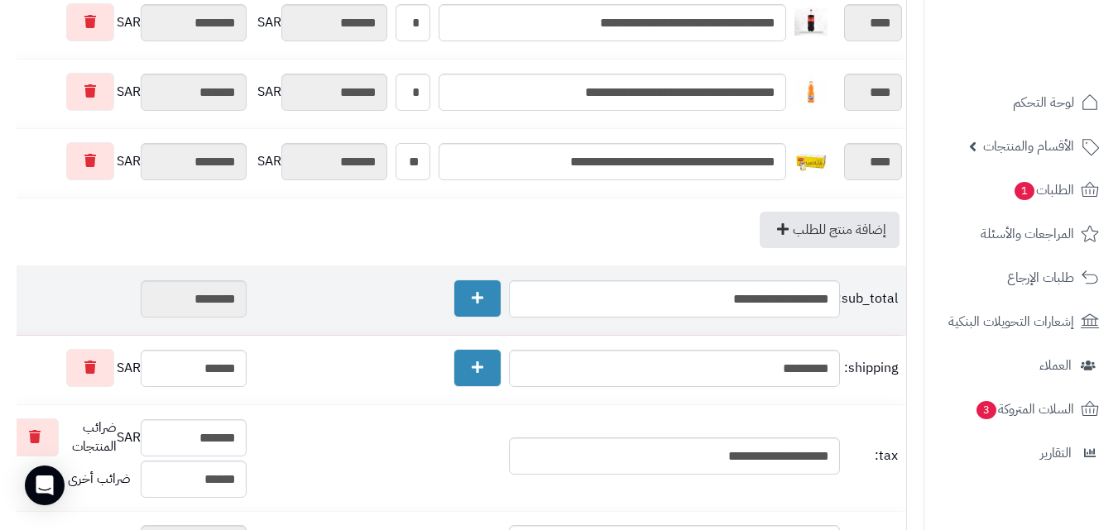
scroll to position [314, 0]
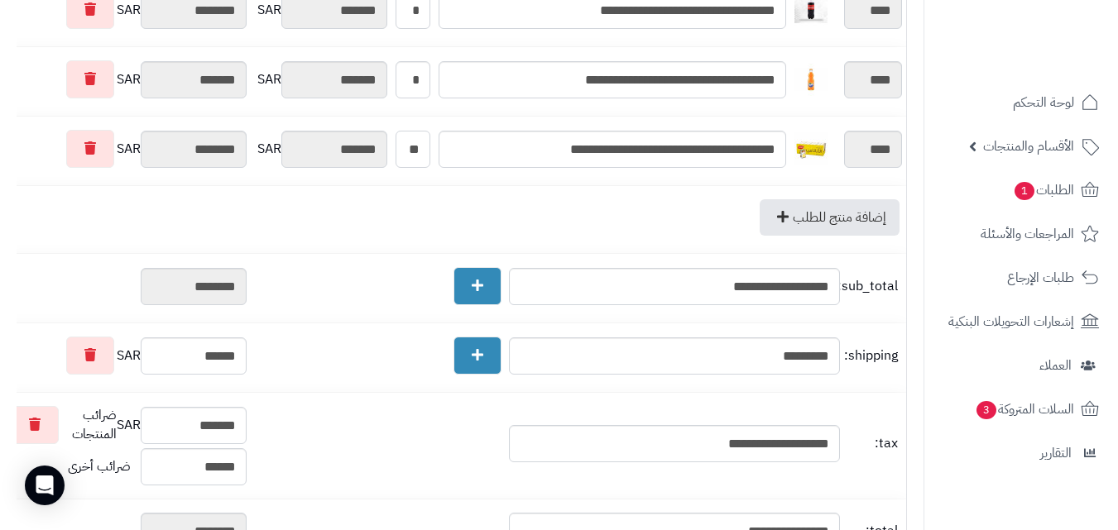
type input "**"
click at [0, 223] on div "ID Description and Code From Name and E-mail To Name and E-mail Theme Message A…" at bounding box center [462, 315] width 924 height 986
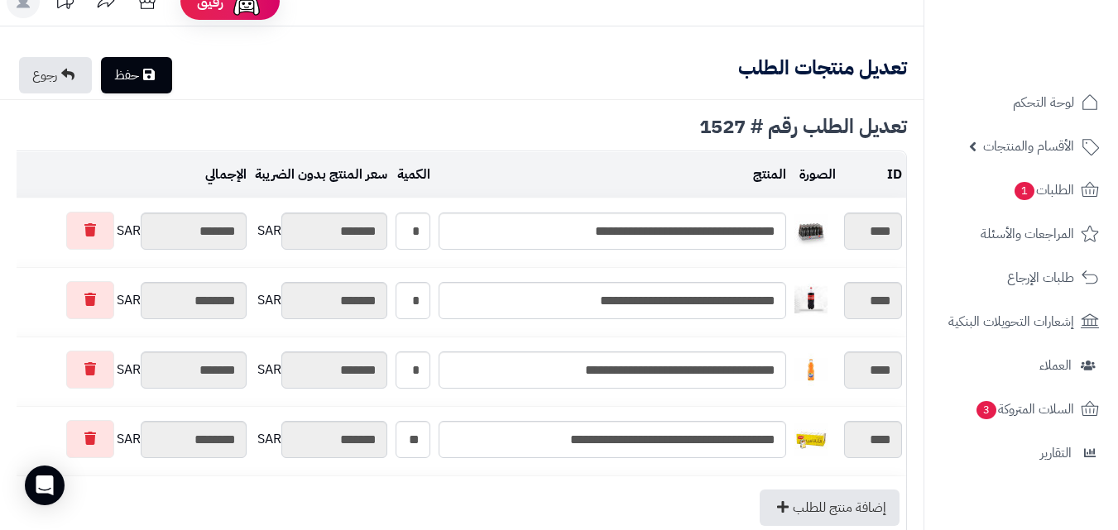
scroll to position [0, 0]
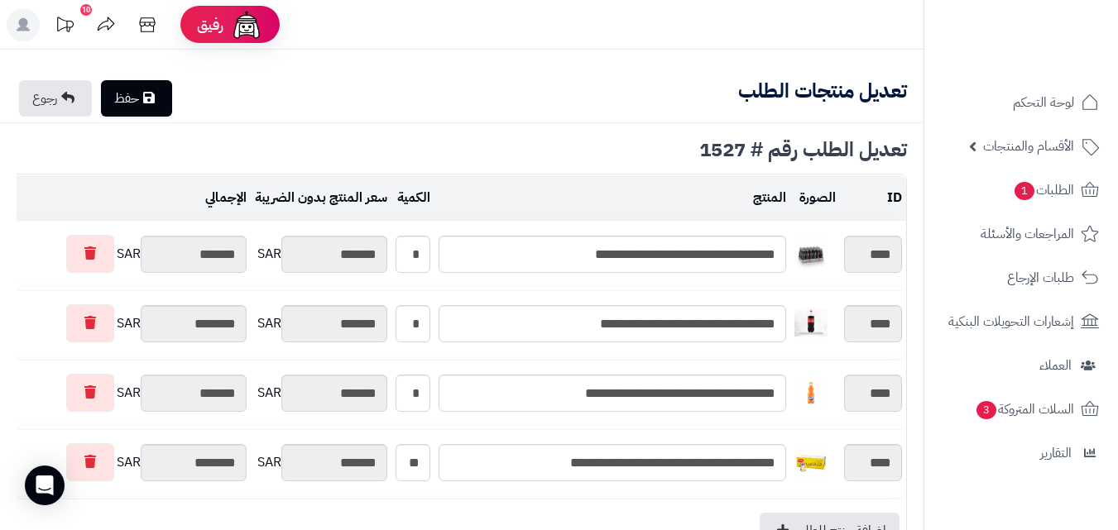
click at [132, 105] on link "حفظ" at bounding box center [136, 98] width 71 height 36
type input "**********"
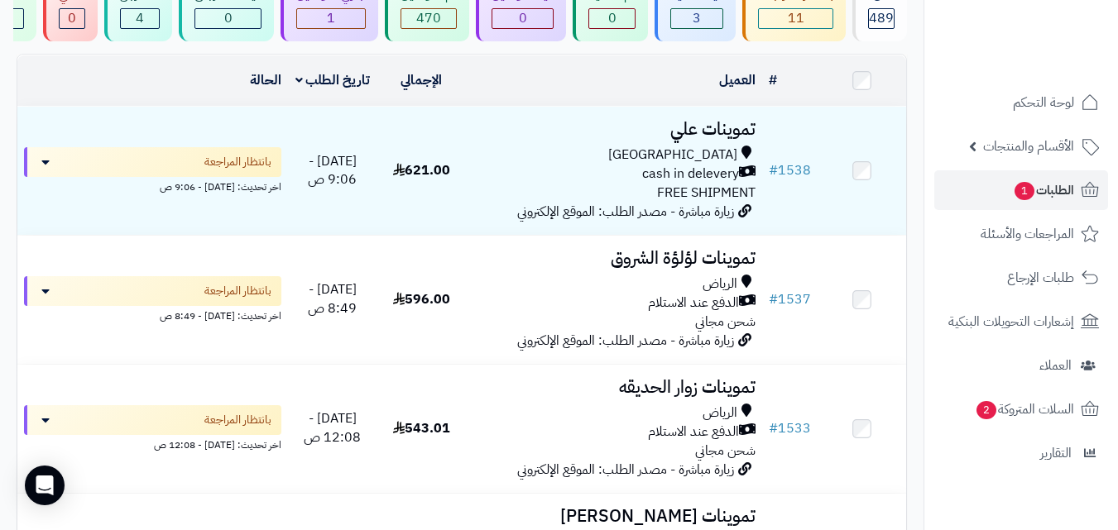
scroll to position [100, 0]
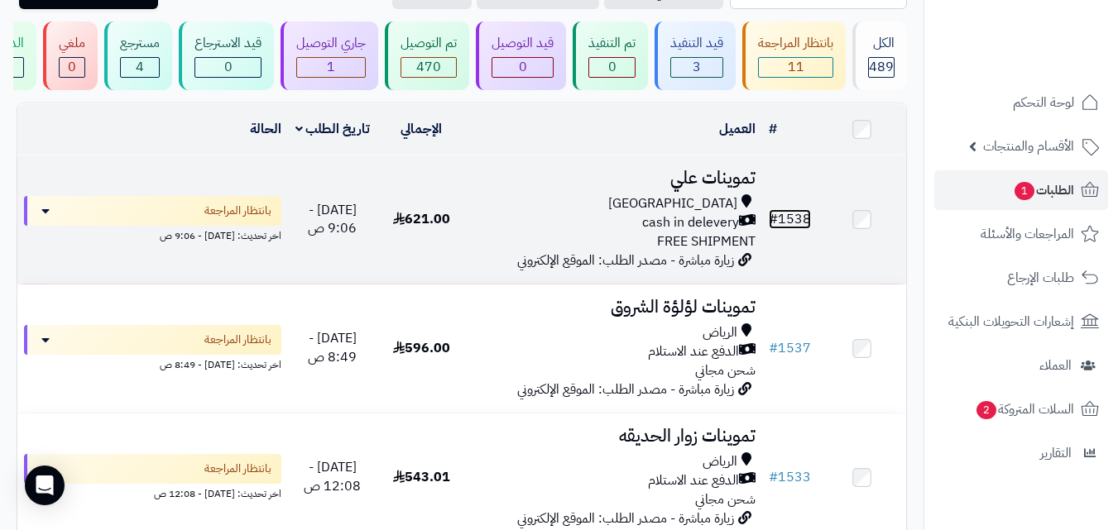
click at [791, 229] on link "# 1538" at bounding box center [790, 219] width 42 height 20
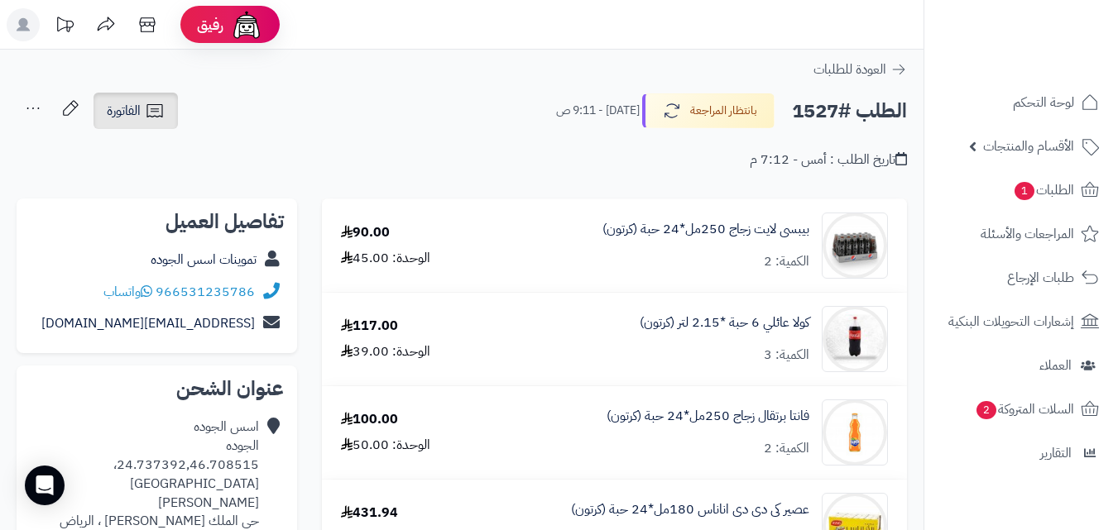
click at [134, 113] on span "الفاتورة" at bounding box center [124, 111] width 34 height 20
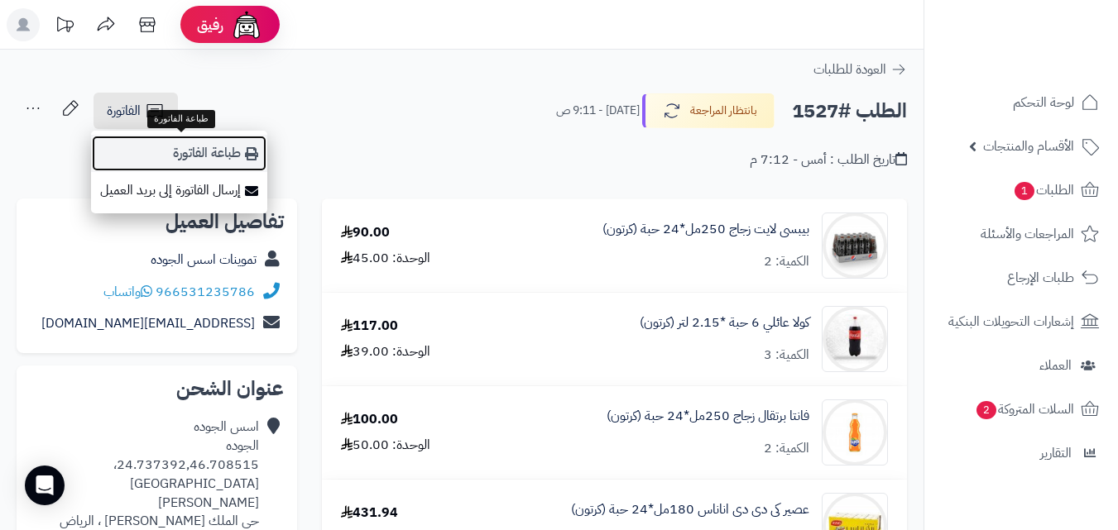
click at [201, 148] on link "طباعة الفاتورة" at bounding box center [179, 153] width 176 height 37
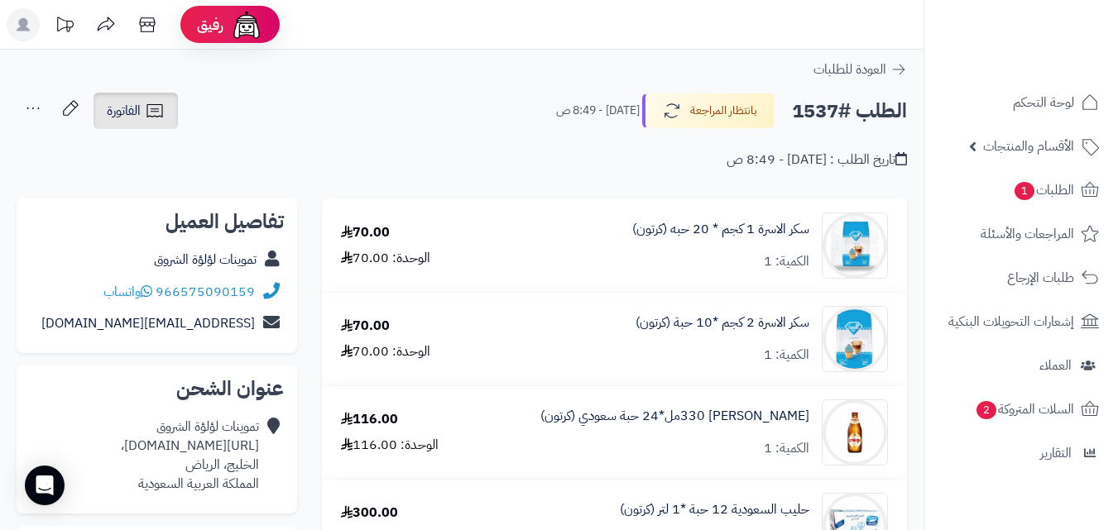
click at [133, 121] on span "الفاتورة" at bounding box center [124, 111] width 34 height 20
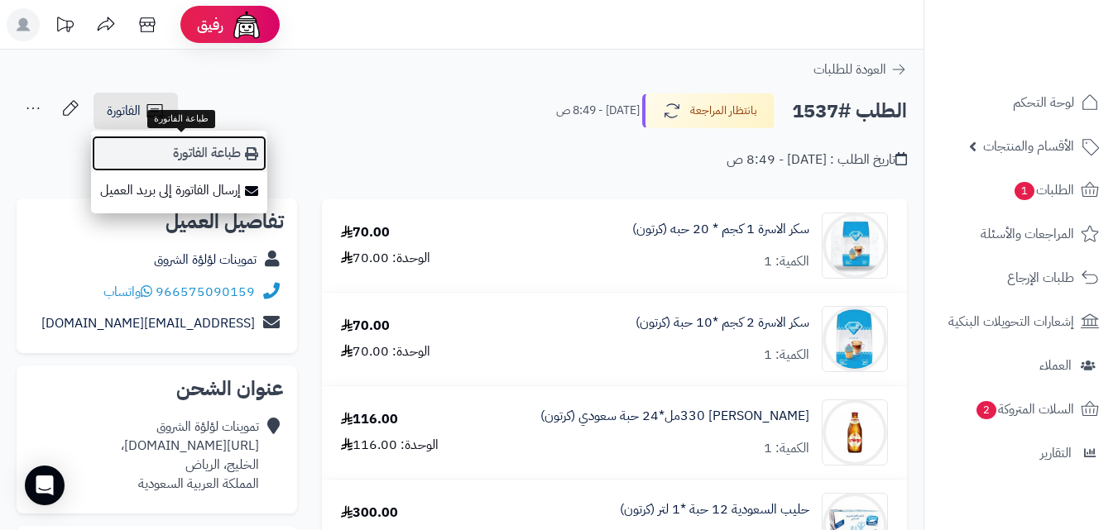
click at [240, 146] on link "طباعة الفاتورة" at bounding box center [179, 153] width 176 height 37
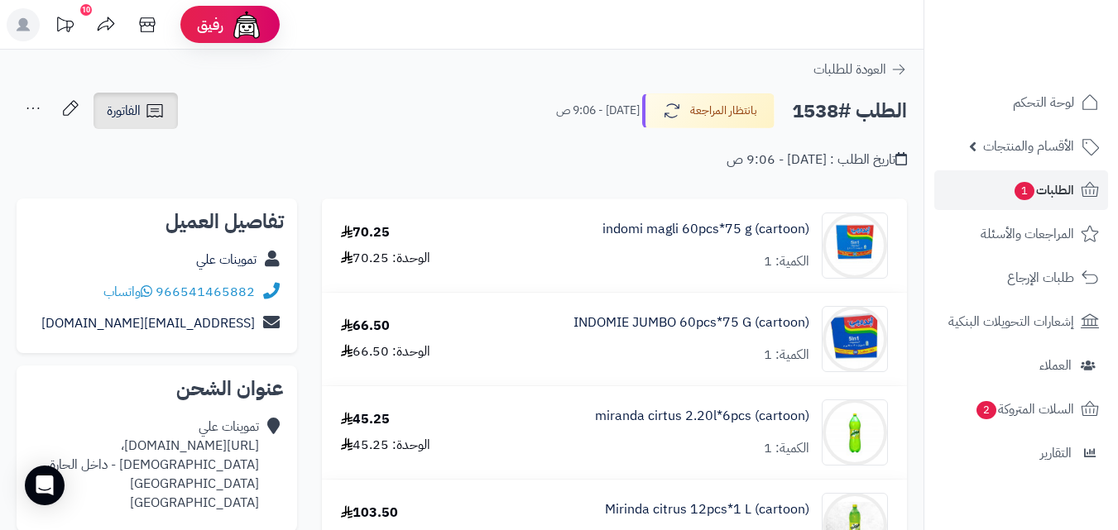
click at [109, 103] on span "الفاتورة" at bounding box center [124, 111] width 34 height 20
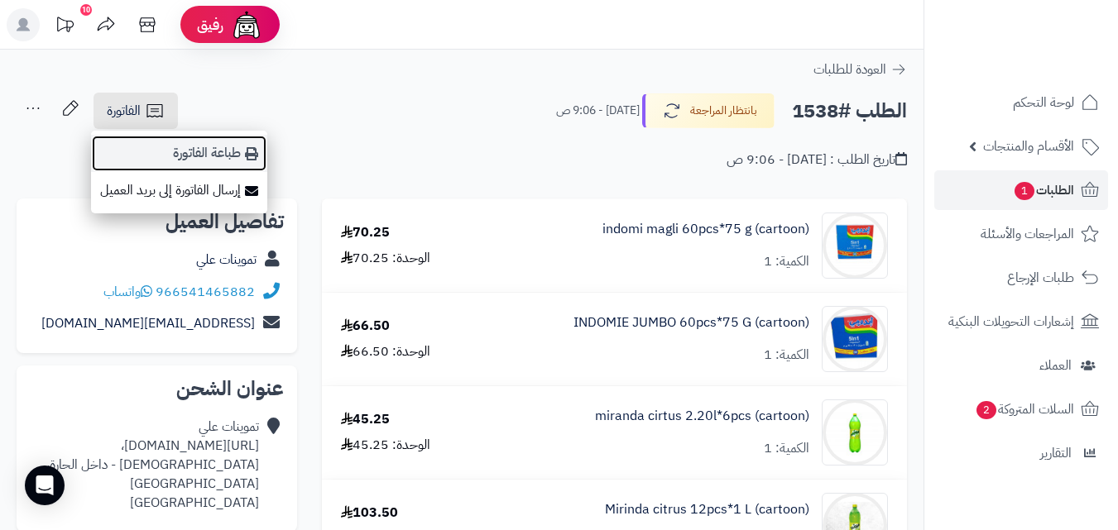
click at [196, 146] on link "طباعة الفاتورة" at bounding box center [179, 153] width 176 height 37
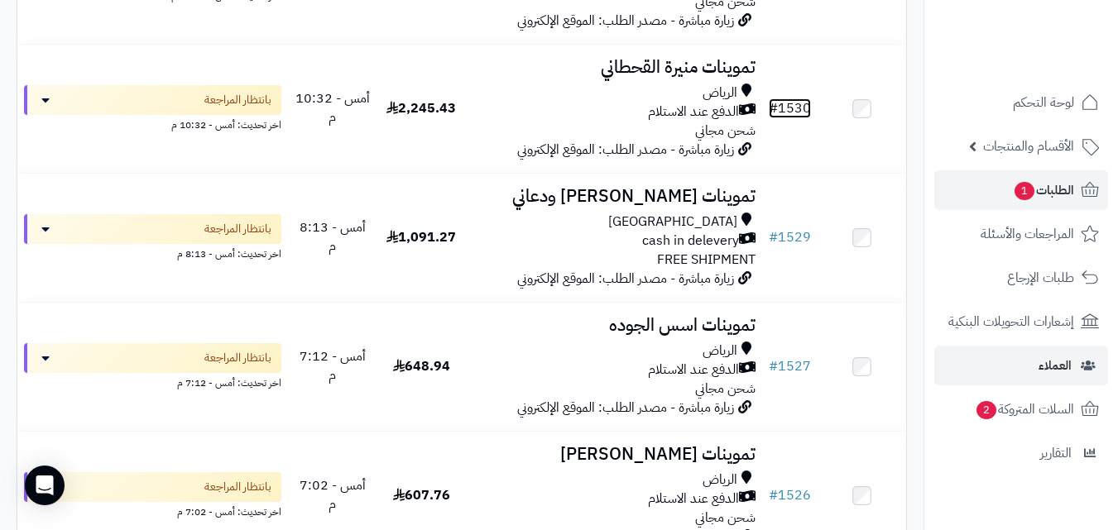
scroll to position [869, 0]
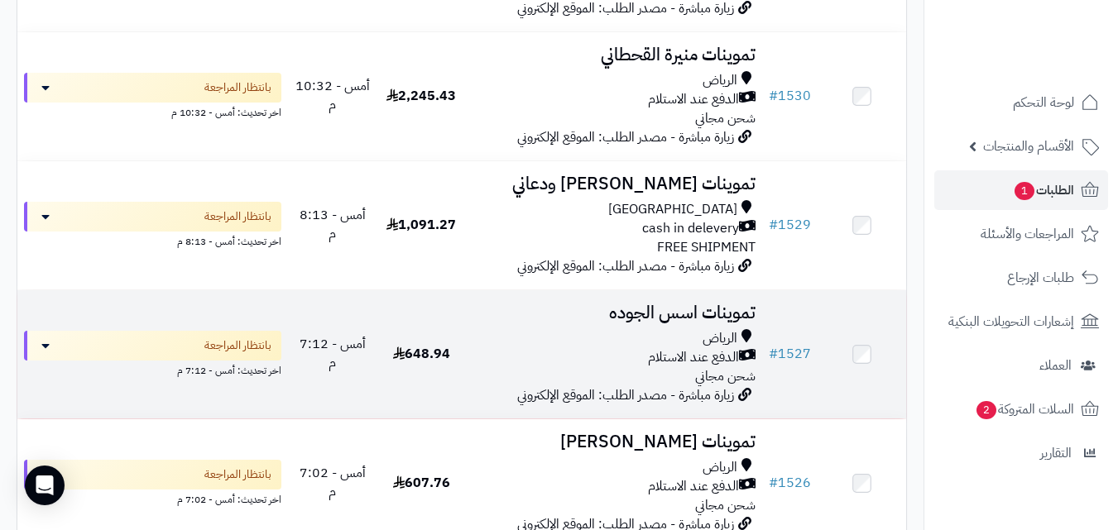
click at [613, 362] on div "الدفع عند الاستلام" at bounding box center [614, 357] width 283 height 19
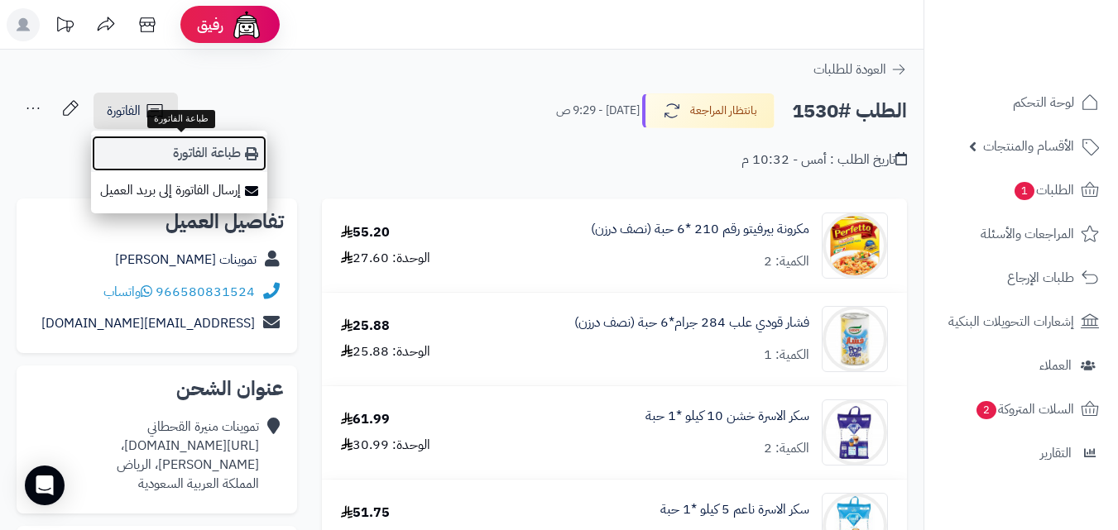
click at [178, 146] on link "طباعة الفاتورة" at bounding box center [179, 153] width 176 height 37
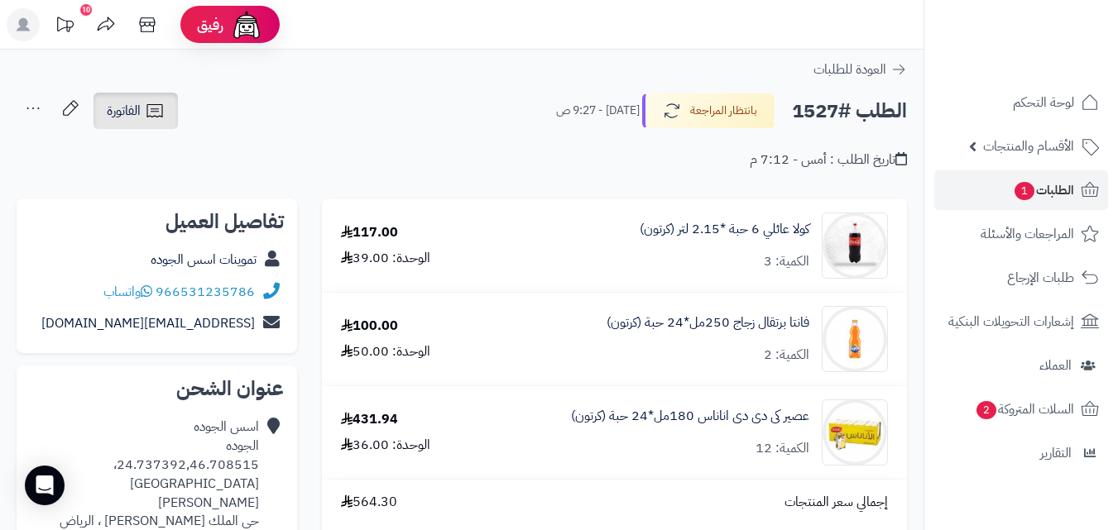
click at [166, 99] on link "الفاتورة" at bounding box center [136, 111] width 84 height 36
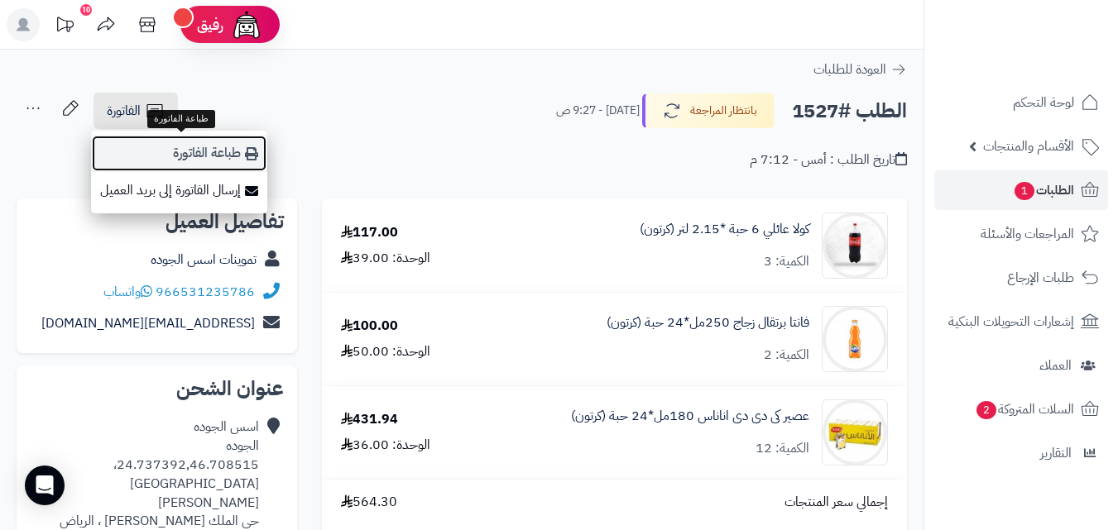
click at [196, 143] on link "طباعة الفاتورة" at bounding box center [179, 153] width 176 height 37
